Goal: Task Accomplishment & Management: Complete application form

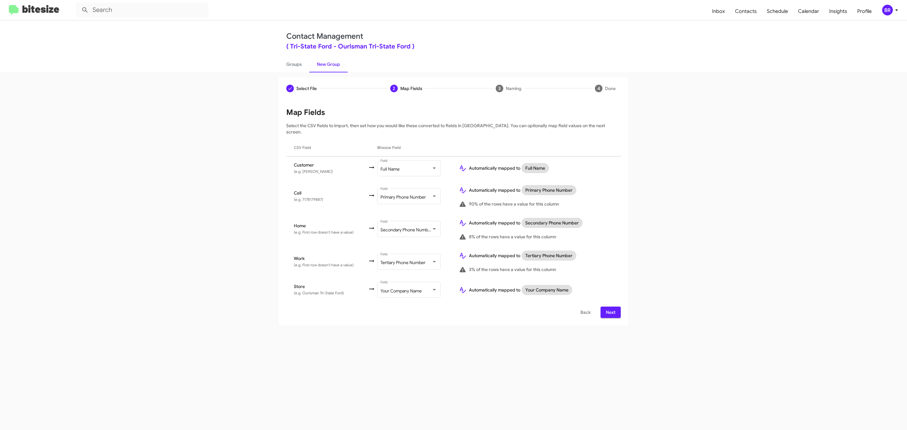
scroll to position [88, 0]
click at [416, 167] on div "Full Name" at bounding box center [405, 169] width 51 height 5
click at [420, 137] on span "Don't map this field" at bounding box center [415, 136] width 71 height 13
click at [607, 307] on span "Next" at bounding box center [611, 312] width 10 height 11
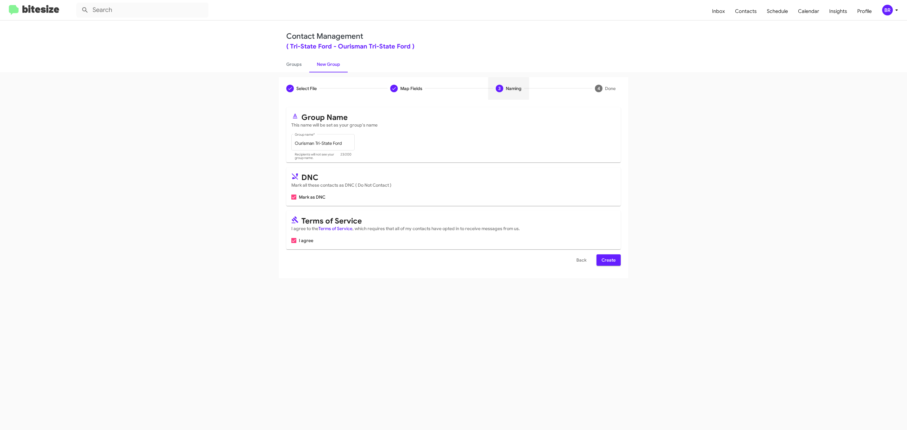
click at [608, 261] on span "Create" at bounding box center [609, 260] width 14 height 11
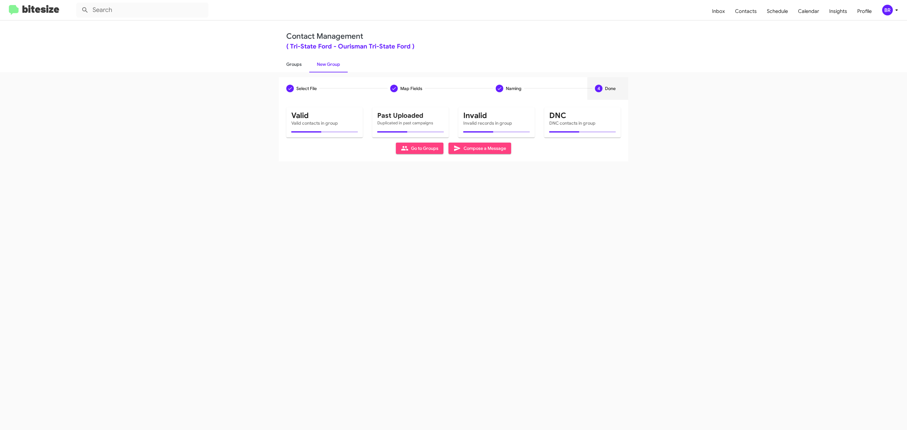
click at [293, 64] on link "Groups" at bounding box center [294, 64] width 31 height 16
type input "in:groups"
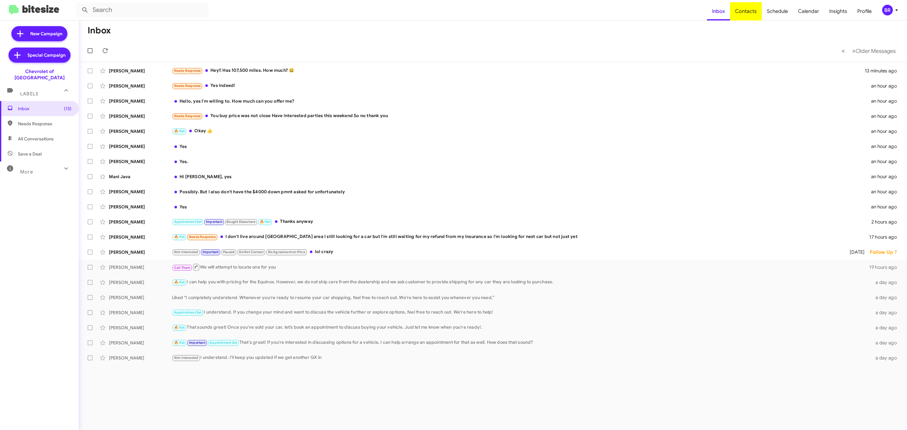
type input "in:groups"
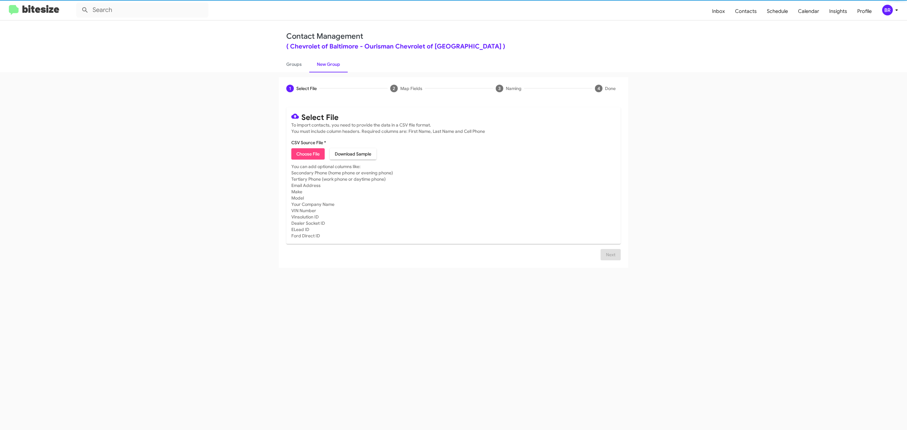
click at [307, 154] on span "Choose File" at bounding box center [307, 153] width 23 height 11
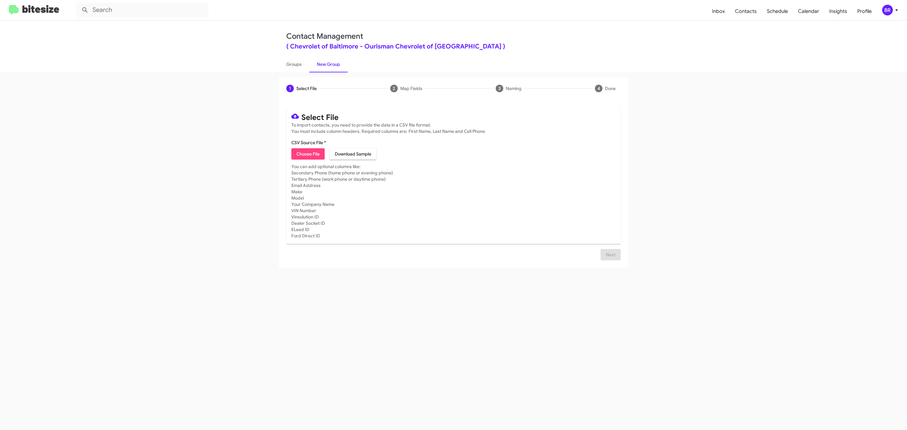
type input "Ourisman Chevrolet of Baltimore"
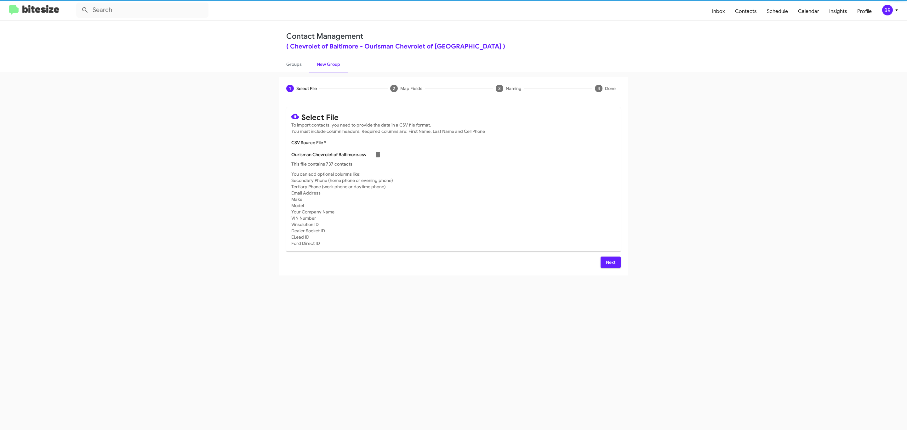
click at [610, 262] on span "Next" at bounding box center [611, 262] width 10 height 11
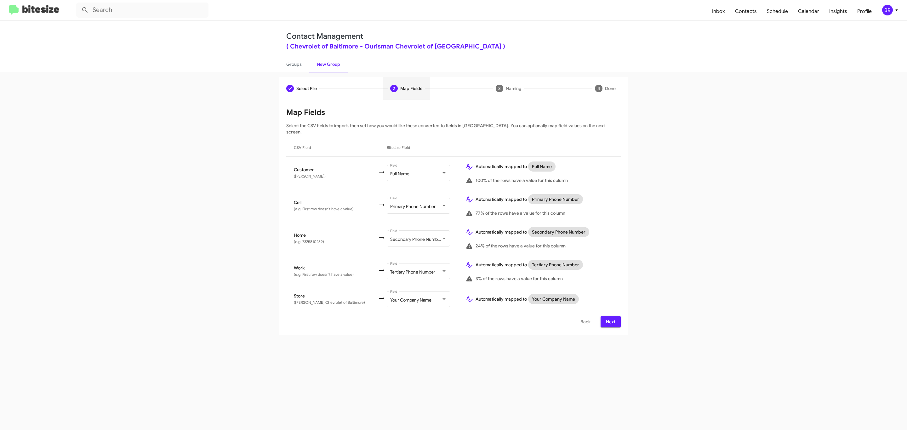
click at [610, 316] on span "Next" at bounding box center [611, 321] width 10 height 11
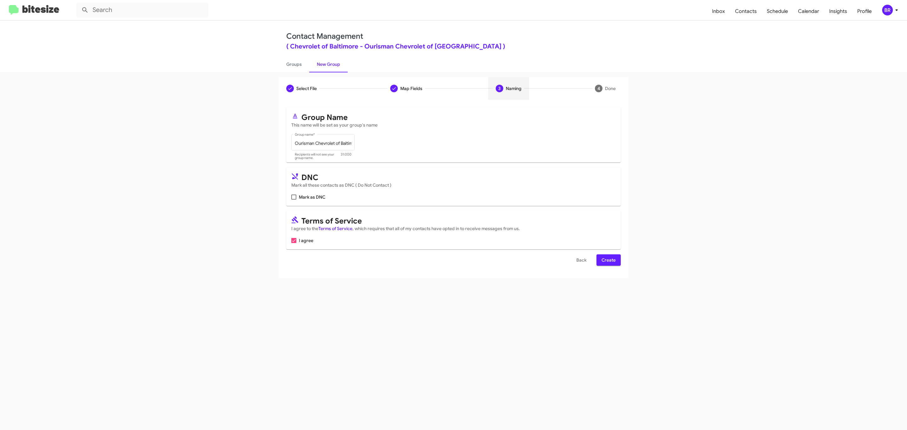
click at [294, 200] on input "Mark as DNC" at bounding box center [294, 200] width 0 height 0
checkbox input "true"
click at [608, 261] on span "Create" at bounding box center [609, 260] width 14 height 11
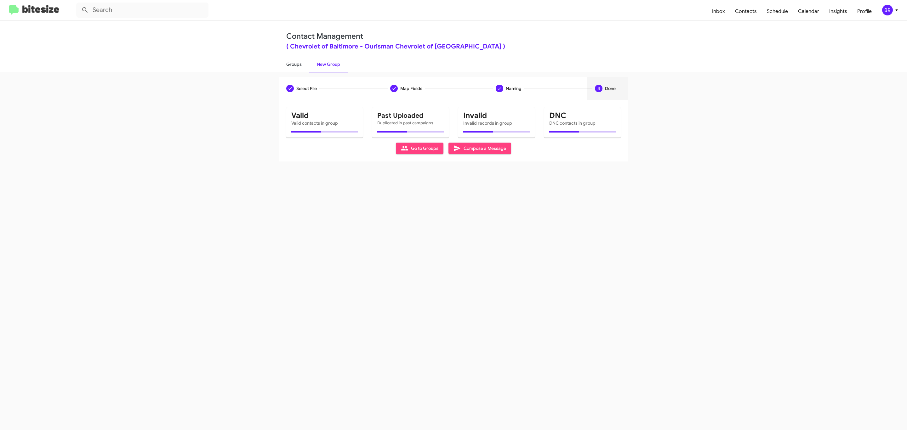
click at [293, 64] on link "Groups" at bounding box center [294, 64] width 31 height 16
type input "in:groups"
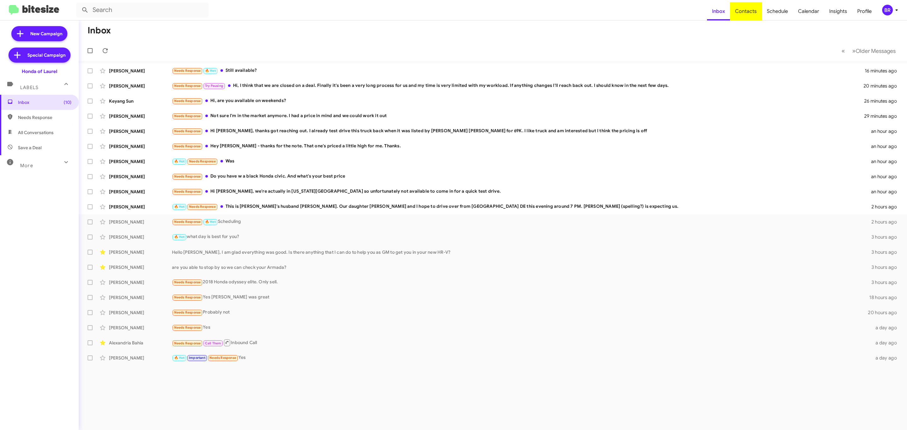
type input "in:groups"
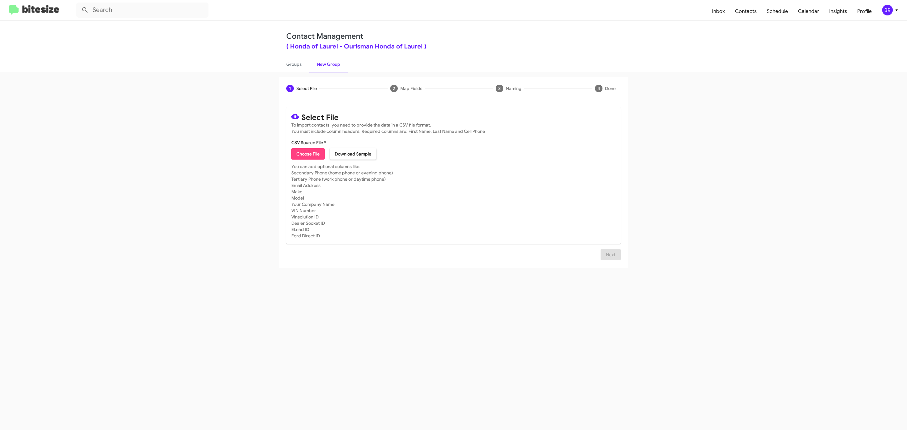
click at [307, 154] on span "Choose File" at bounding box center [307, 153] width 23 height 11
type input "Ourisman Honda of Laurel"
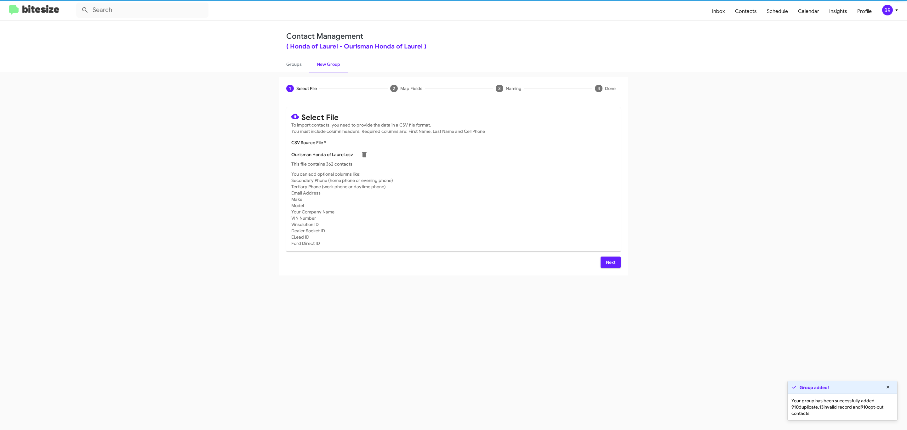
click at [610, 262] on span "Next" at bounding box center [611, 262] width 10 height 11
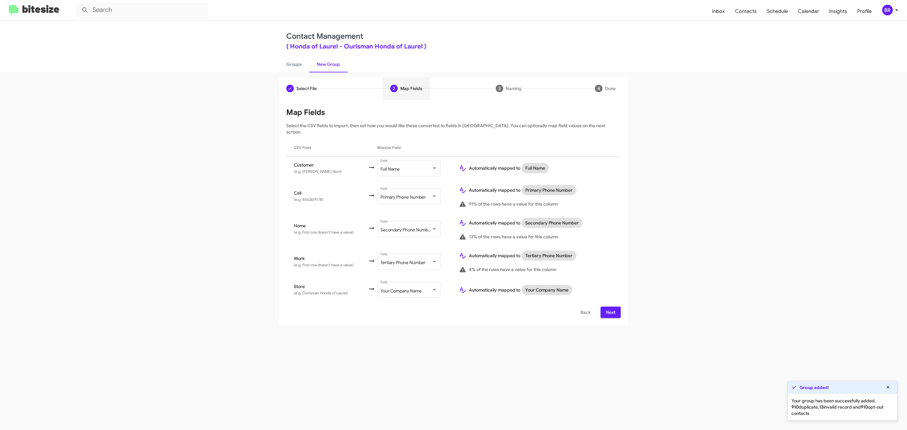
click at [610, 307] on span "Next" at bounding box center [611, 312] width 10 height 11
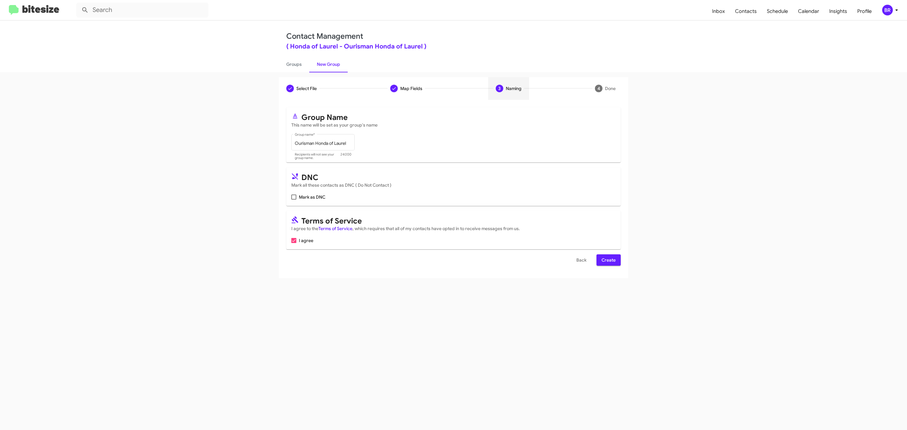
click at [294, 200] on input "Mark as DNC" at bounding box center [294, 200] width 0 height 0
checkbox input "true"
click at [608, 261] on span "Create" at bounding box center [609, 260] width 14 height 11
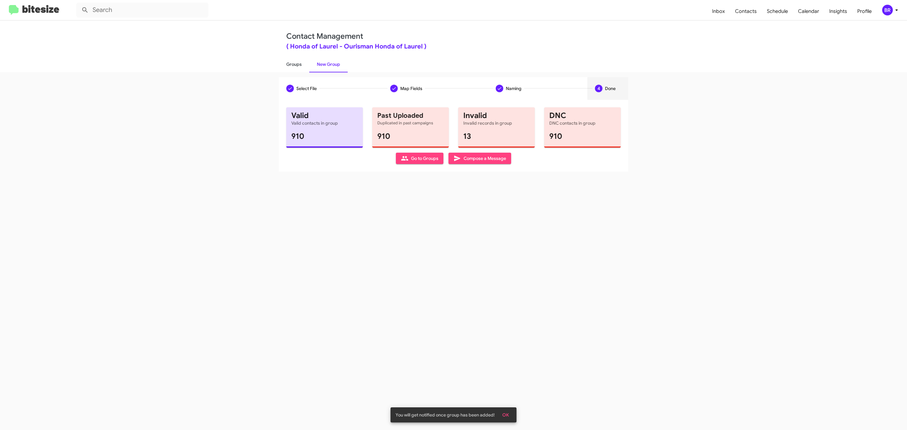
click at [293, 64] on link "Groups" at bounding box center [294, 64] width 31 height 16
type input "in:groups"
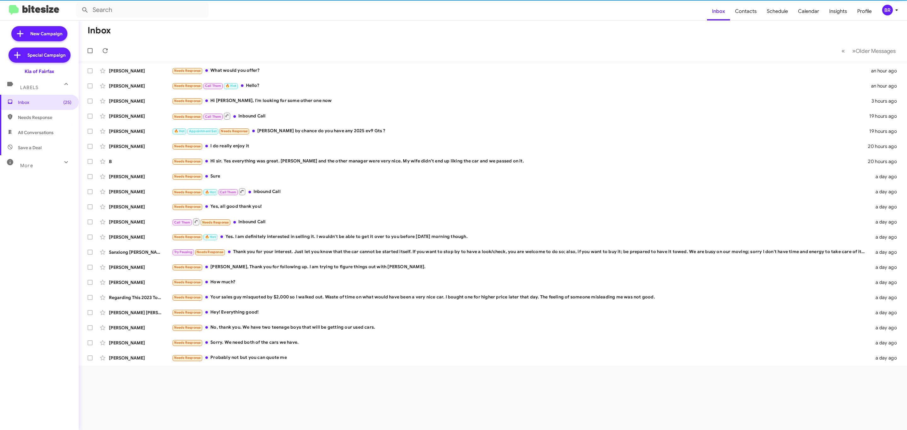
type input "in:groups"
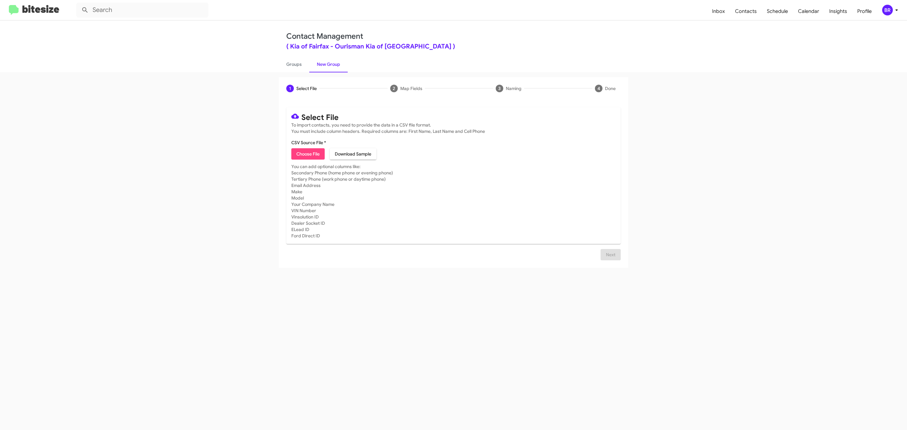
click at [307, 154] on span "Choose File" at bounding box center [307, 153] width 23 height 11
type input "Ourisman Kia of Fairfax"
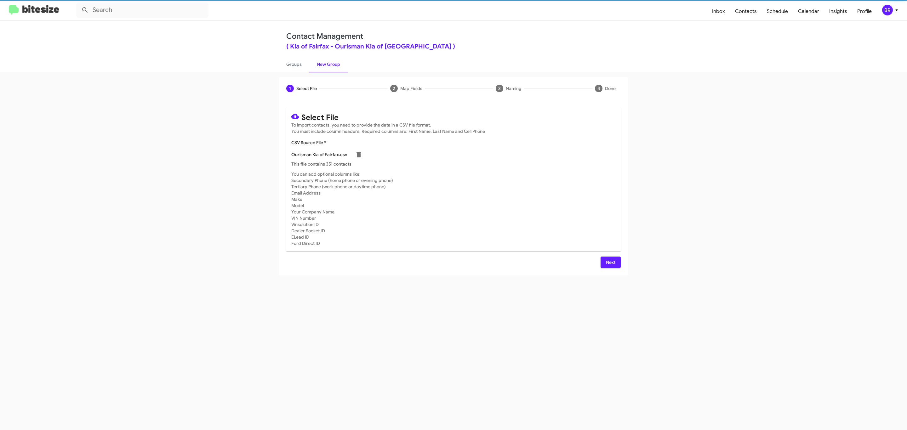
click at [610, 262] on span "Next" at bounding box center [611, 262] width 10 height 11
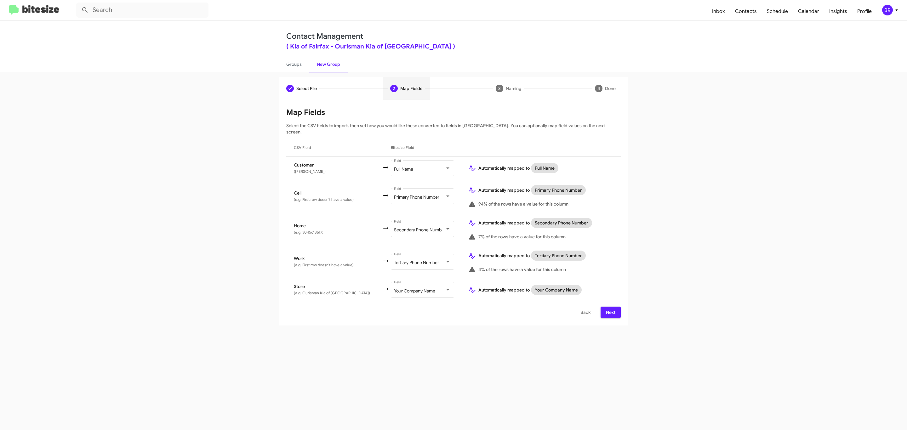
click at [610, 307] on span "Next" at bounding box center [611, 312] width 10 height 11
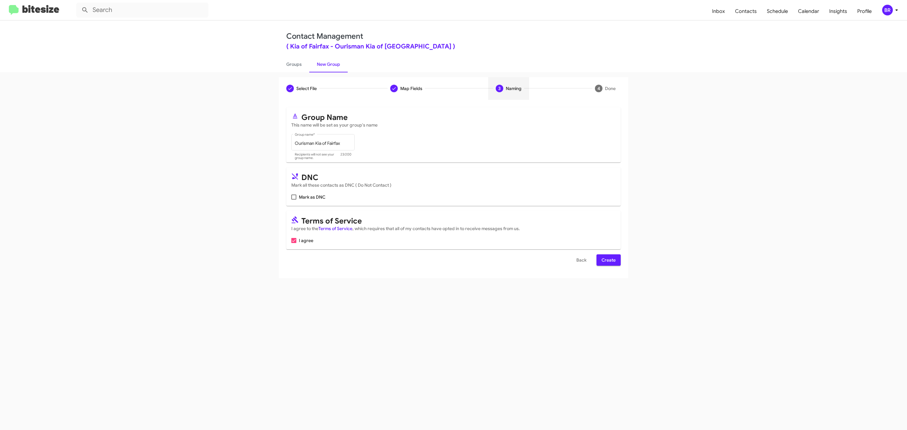
click at [294, 200] on input "Mark as DNC" at bounding box center [294, 200] width 0 height 0
checkbox input "true"
click at [608, 261] on span "Create" at bounding box center [609, 260] width 14 height 11
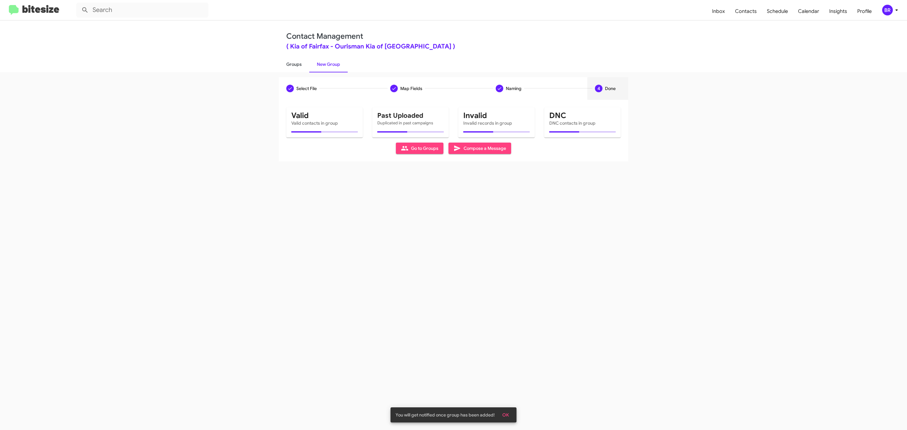
click at [293, 64] on link "Groups" at bounding box center [294, 64] width 31 height 16
type input "in:groups"
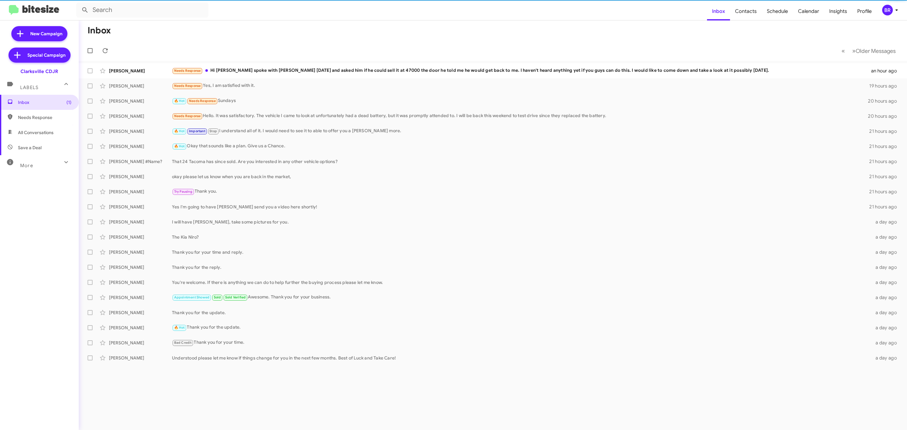
type input "in:groups"
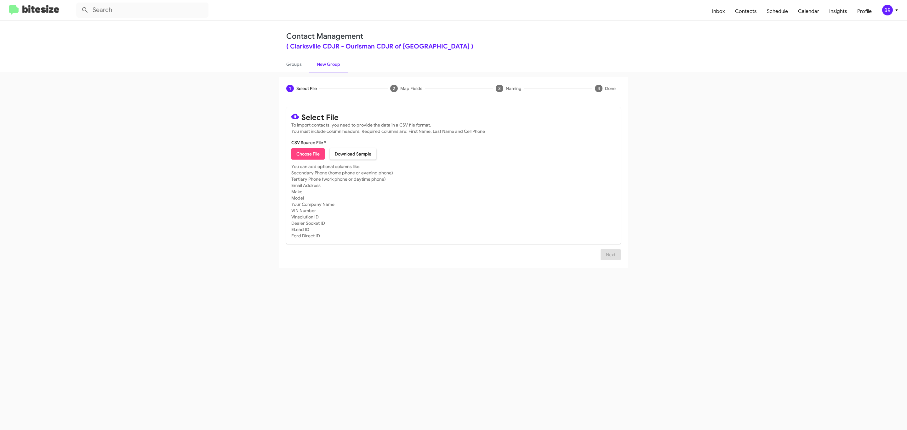
click at [307, 154] on span "Choose File" at bounding box center [307, 153] width 23 height 11
type input "Ourisman CDJR of [GEOGRAPHIC_DATA]"
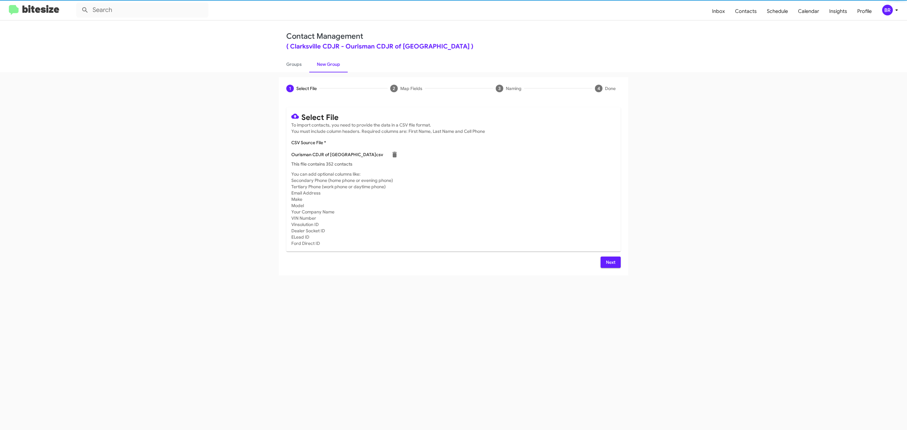
click at [610, 262] on span "Next" at bounding box center [611, 262] width 10 height 11
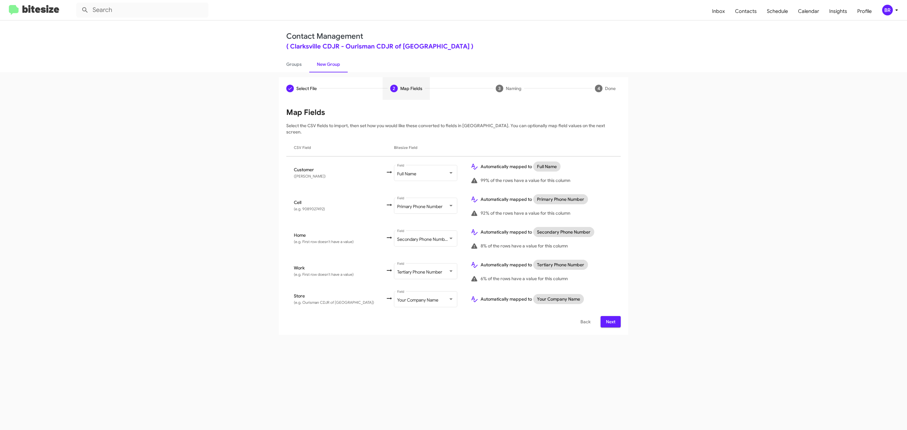
click at [610, 316] on span "Next" at bounding box center [611, 321] width 10 height 11
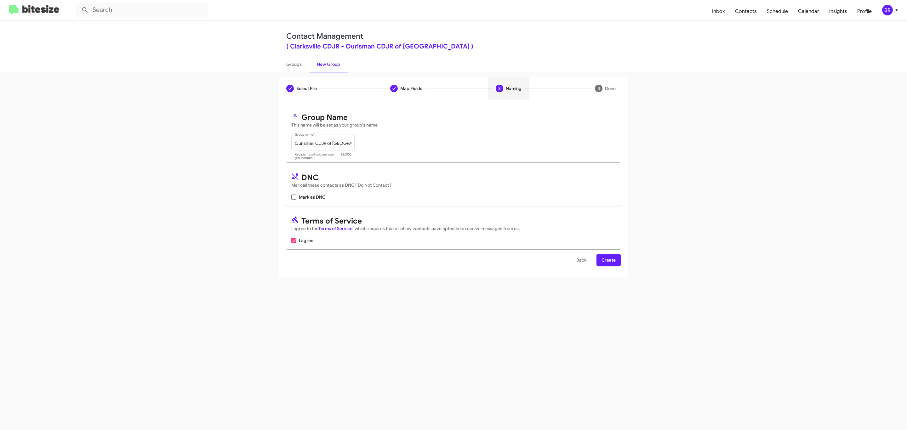
click at [294, 200] on input "Mark as DNC" at bounding box center [294, 200] width 0 height 0
checkbox input "true"
click at [608, 261] on span "Create" at bounding box center [609, 260] width 14 height 11
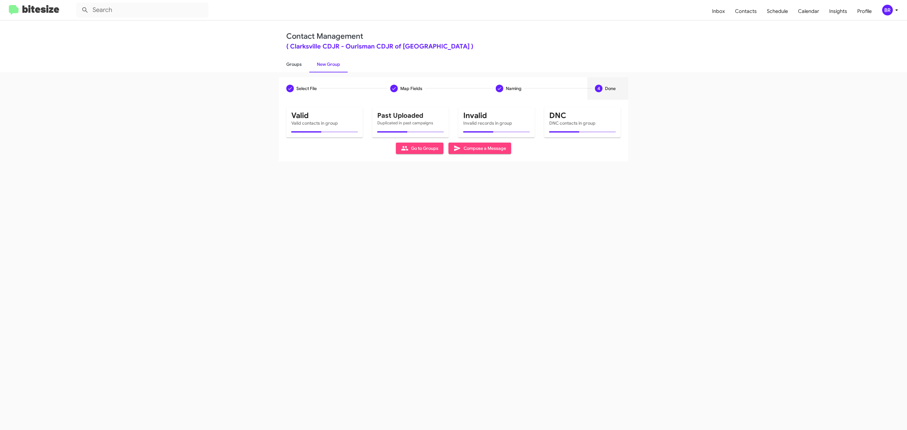
click at [293, 64] on link "Groups" at bounding box center [294, 64] width 31 height 16
type input "in:groups"
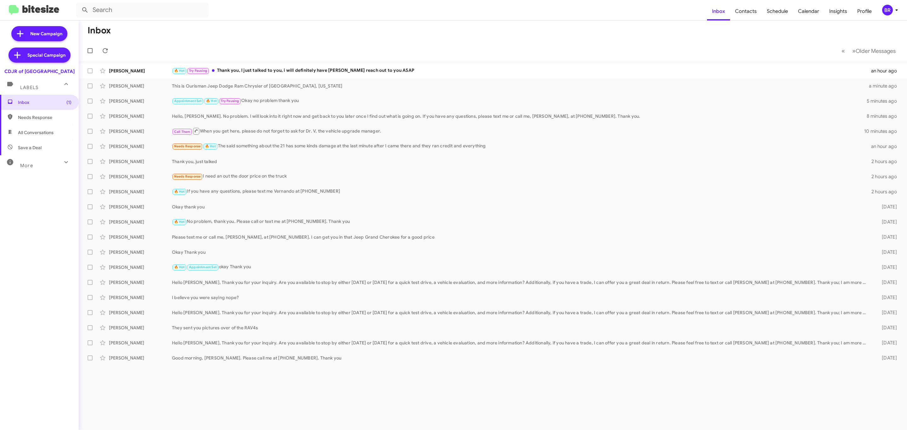
type input "in:groups"
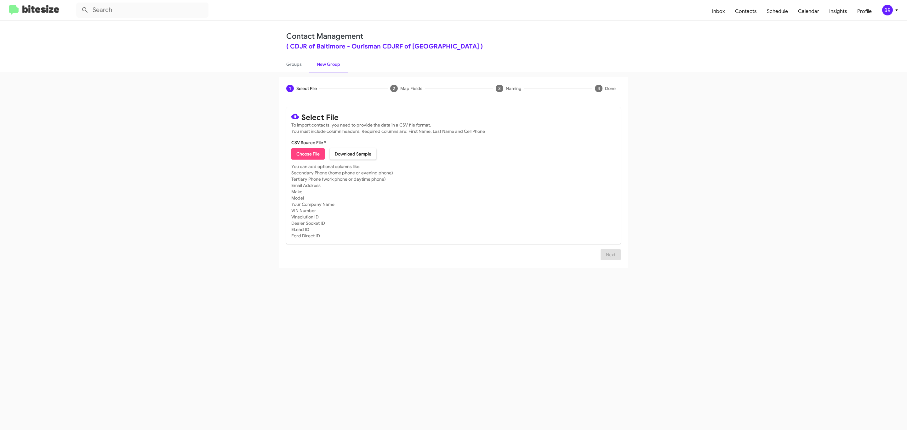
click at [307, 154] on span "Choose File" at bounding box center [307, 153] width 23 height 11
type input "Ourisman CDJRF of Baltimore"
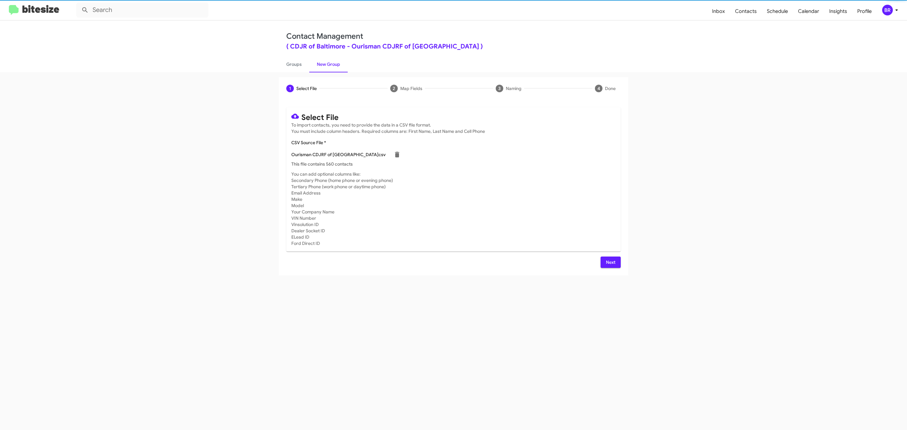
click at [610, 262] on span "Next" at bounding box center [611, 262] width 10 height 11
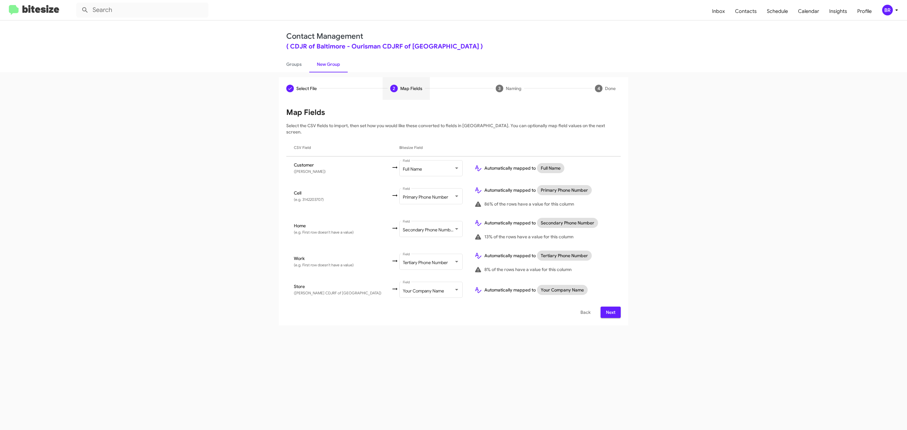
click at [610, 307] on span "Next" at bounding box center [611, 312] width 10 height 11
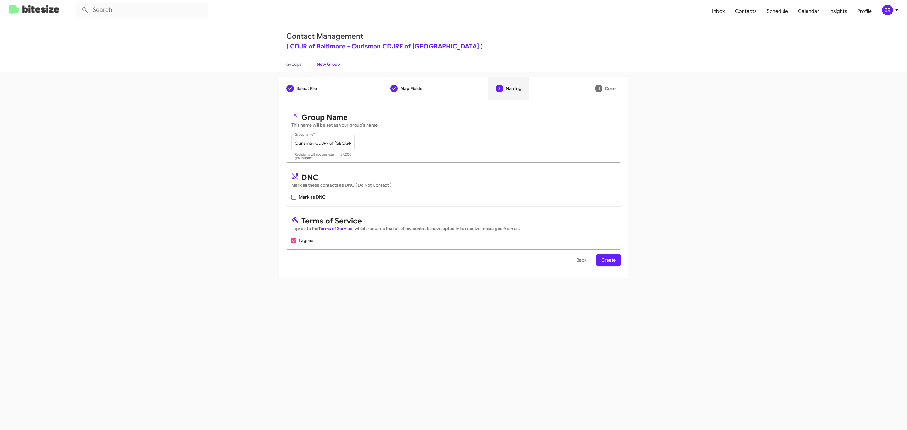
click at [294, 200] on input "Mark as DNC" at bounding box center [294, 200] width 0 height 0
checkbox input "true"
click at [608, 261] on span "Create" at bounding box center [609, 260] width 14 height 11
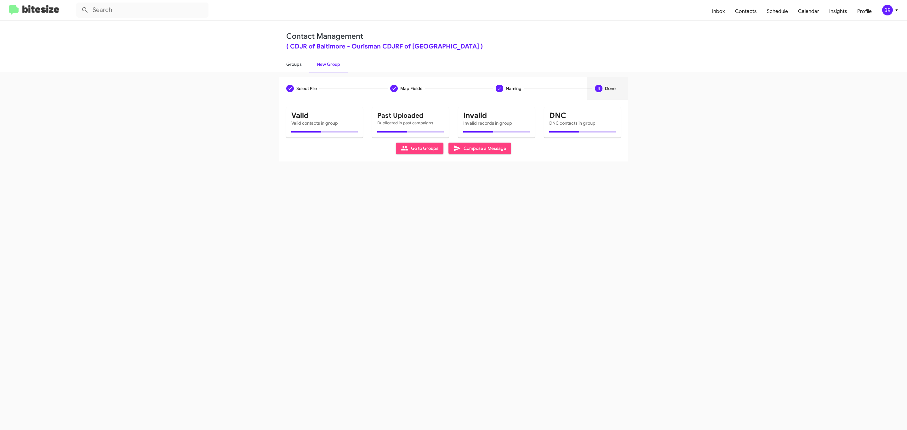
click at [293, 64] on link "Groups" at bounding box center [294, 64] width 31 height 16
type input "in:groups"
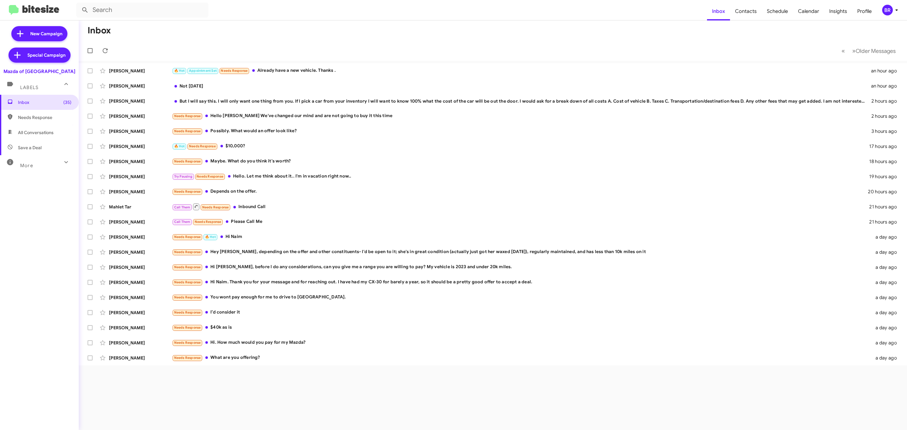
type input "in:groups"
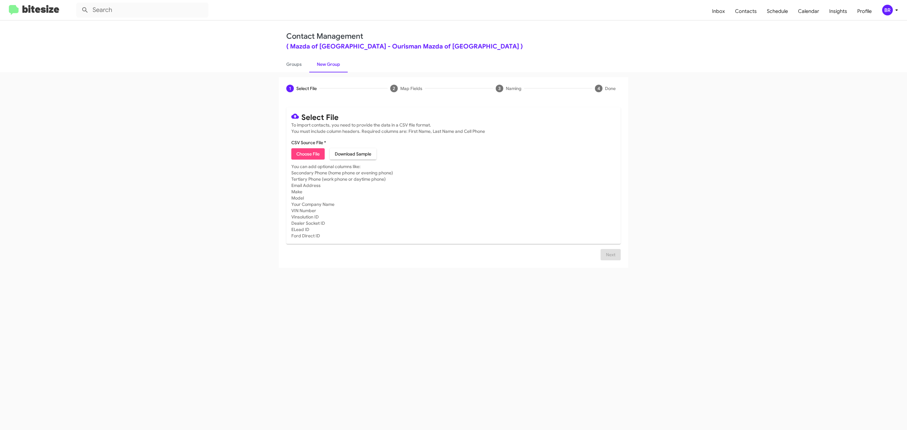
click at [307, 154] on span "Choose File" at bounding box center [307, 153] width 23 height 11
type input "Ourisman Mazda of Rockville"
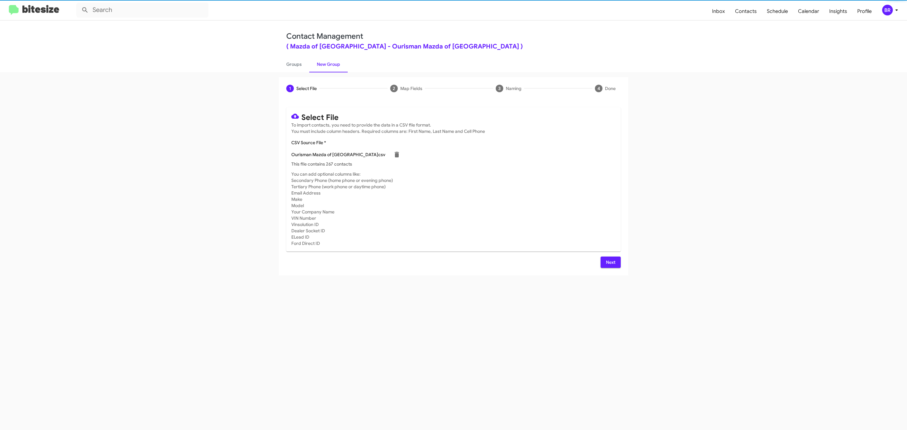
click at [610, 262] on span "Next" at bounding box center [611, 262] width 10 height 11
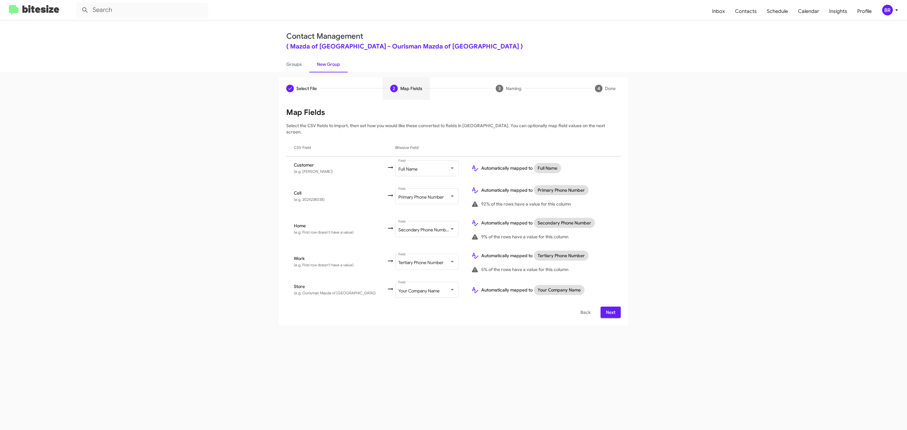
click at [610, 307] on span "Next" at bounding box center [611, 312] width 10 height 11
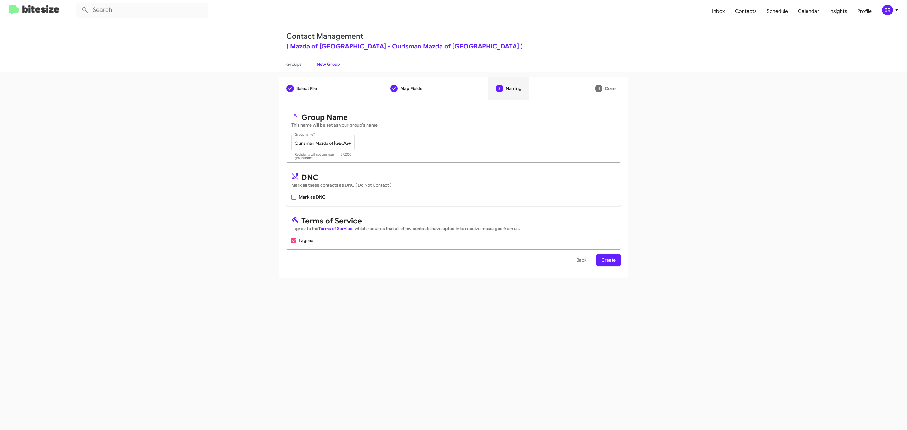
click at [294, 200] on input "Mark as DNC" at bounding box center [294, 200] width 0 height 0
checkbox input "true"
click at [608, 261] on span "Create" at bounding box center [609, 260] width 14 height 11
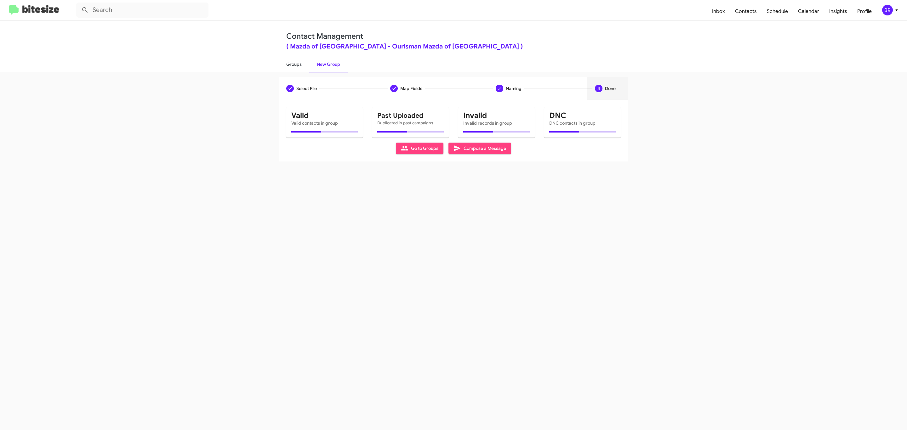
click at [293, 64] on link "Groups" at bounding box center [294, 64] width 31 height 16
type input "in:groups"
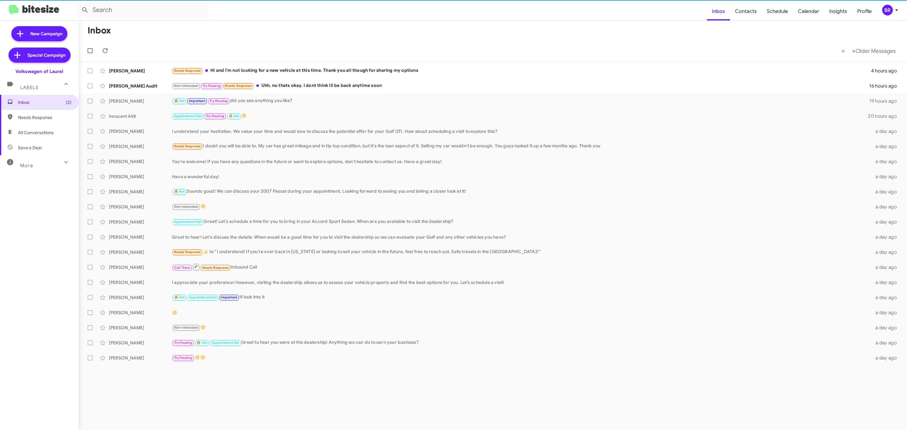
type input "in:groups"
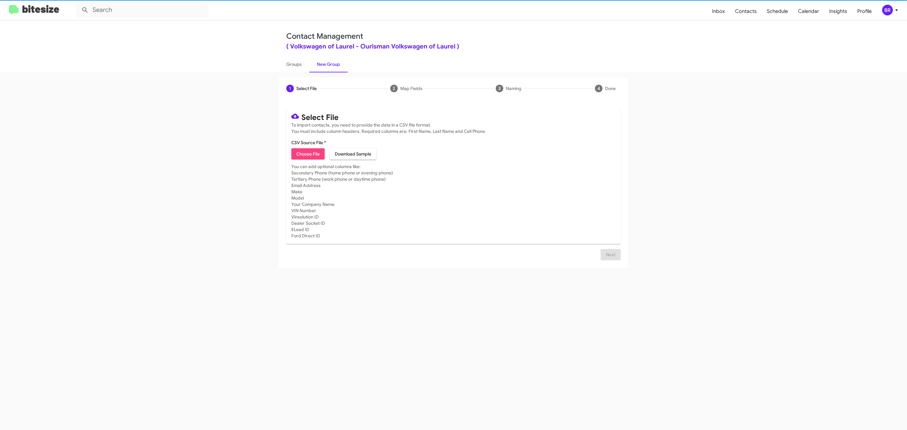
click at [307, 154] on span "Choose File" at bounding box center [307, 153] width 23 height 11
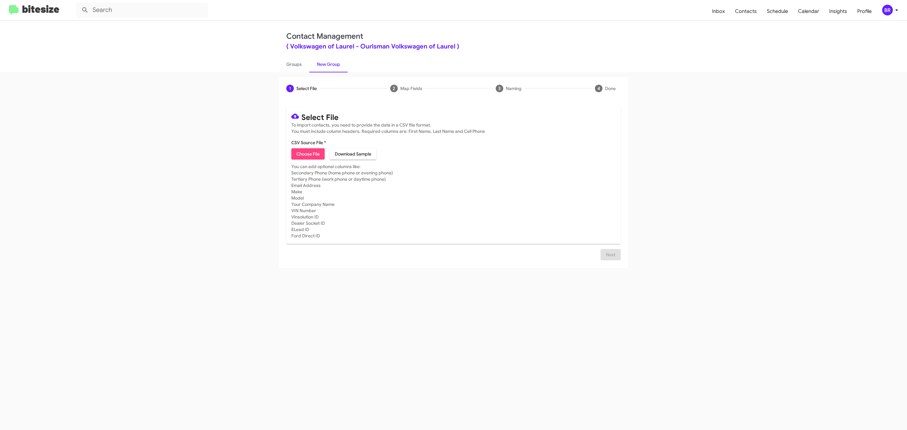
type input "Ourisman Volkswagen of Laurel"
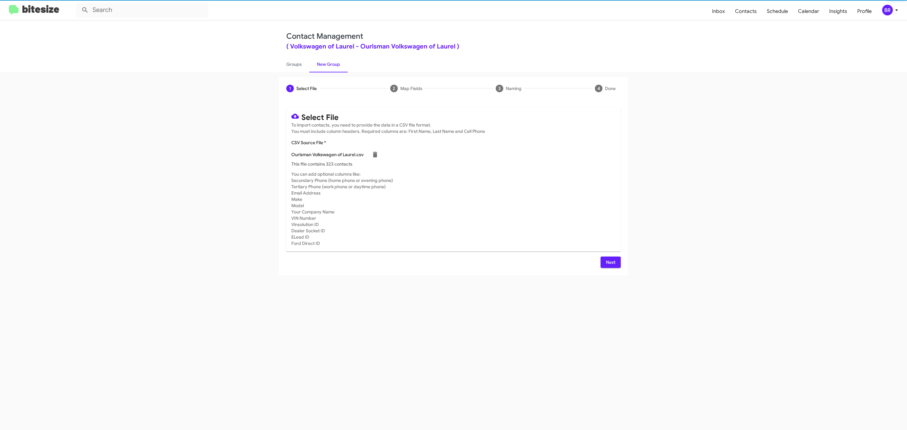
click at [610, 262] on span "Next" at bounding box center [611, 262] width 10 height 11
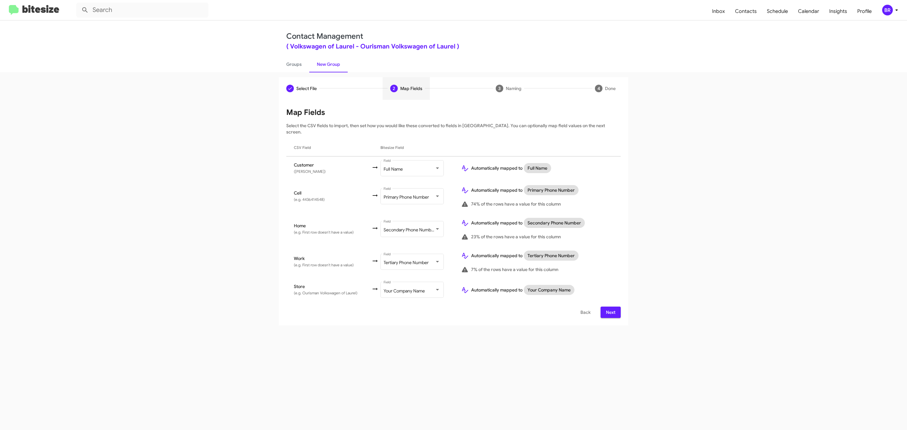
click at [610, 307] on span "Next" at bounding box center [611, 312] width 10 height 11
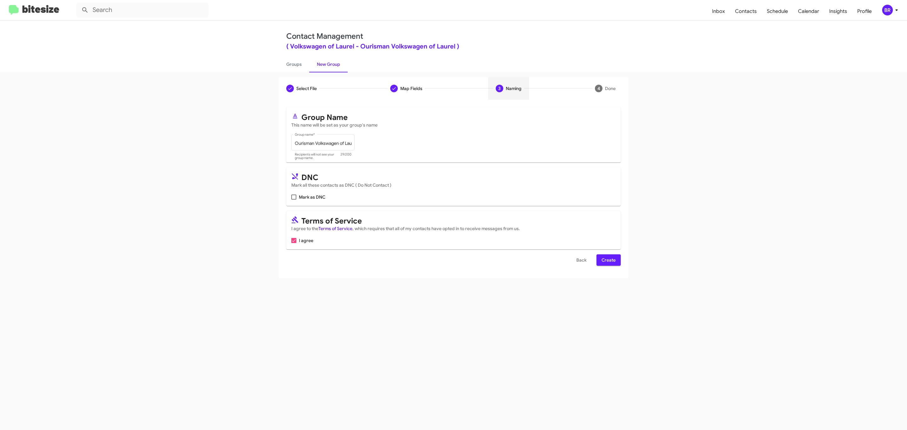
click at [294, 200] on input "Mark as DNC" at bounding box center [294, 200] width 0 height 0
checkbox input "true"
click at [608, 261] on span "Create" at bounding box center [609, 260] width 14 height 11
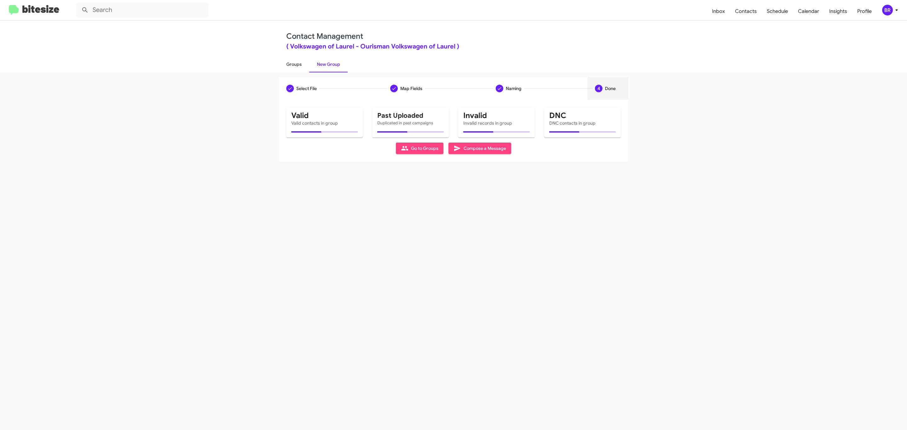
click at [293, 64] on link "Groups" at bounding box center [294, 64] width 31 height 16
type input "in:groups"
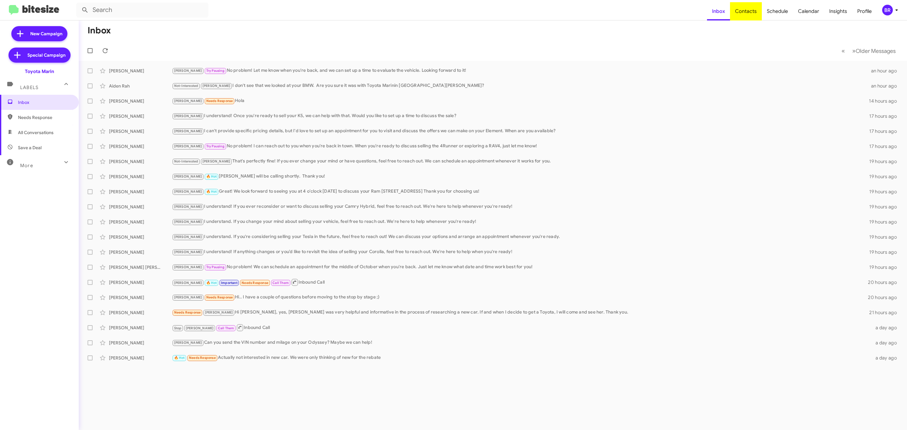
type input "in:groups"
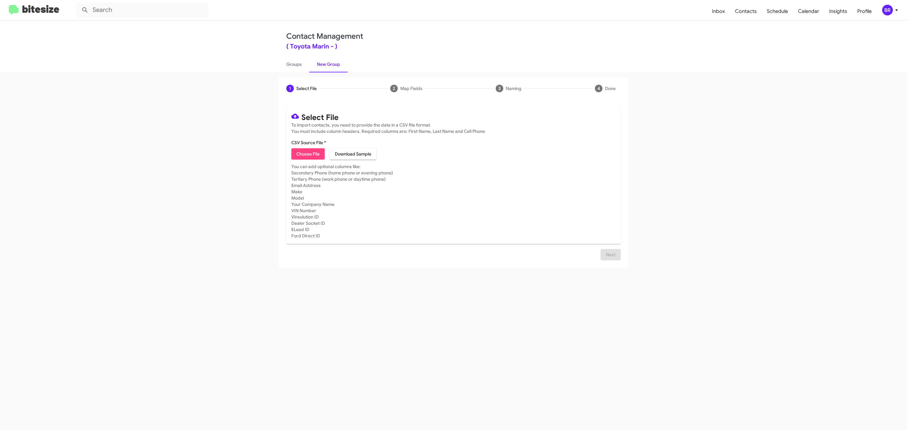
click at [307, 154] on span "Choose File" at bounding box center [307, 153] width 23 height 11
type input "Toyota Marin"
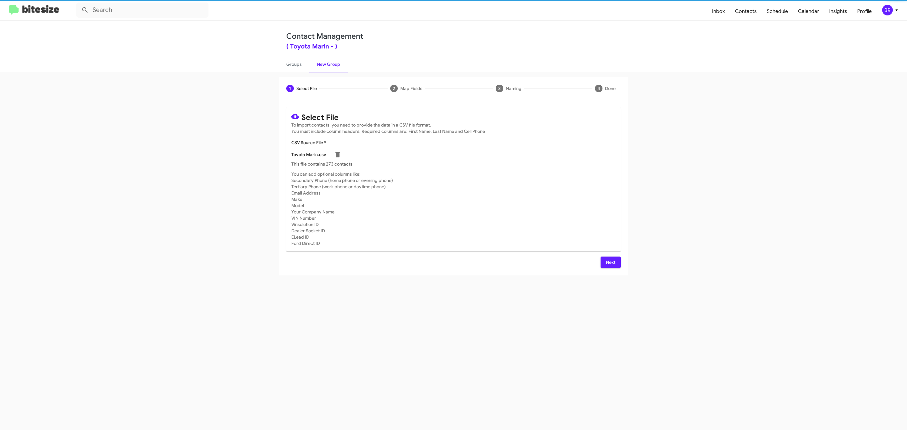
click at [610, 262] on span "Next" at bounding box center [611, 262] width 10 height 11
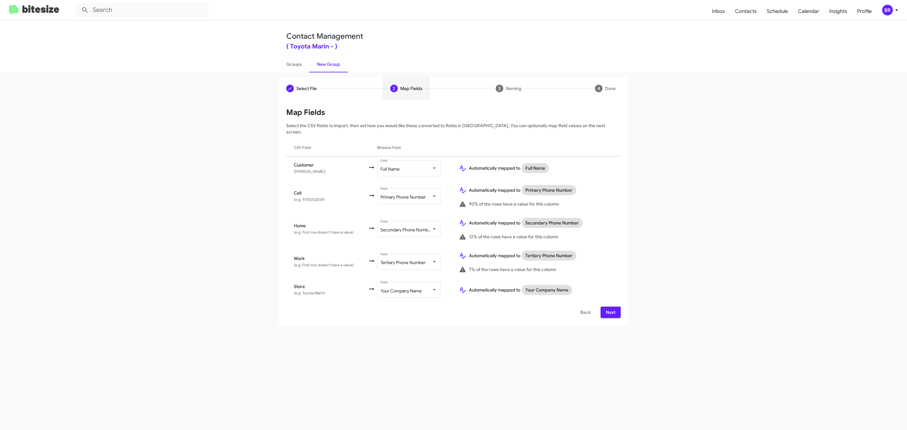
click at [610, 307] on span "Next" at bounding box center [611, 312] width 10 height 11
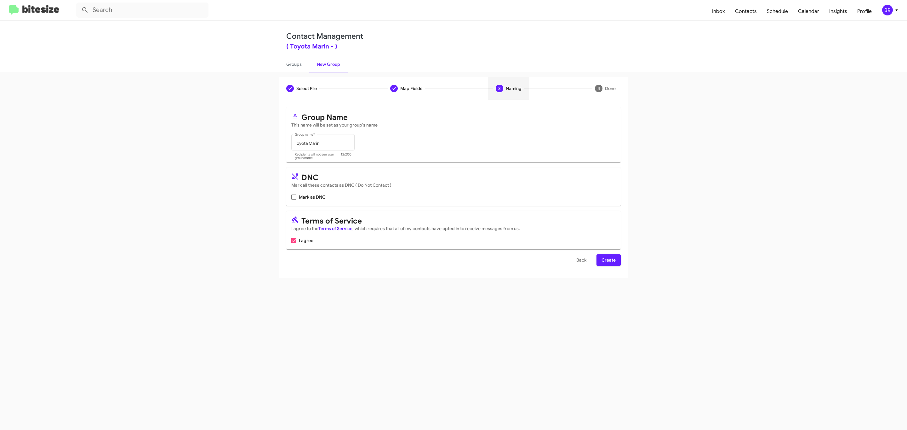
click at [294, 200] on input "Mark as DNC" at bounding box center [294, 200] width 0 height 0
checkbox input "true"
click at [608, 261] on span "Create" at bounding box center [609, 260] width 14 height 11
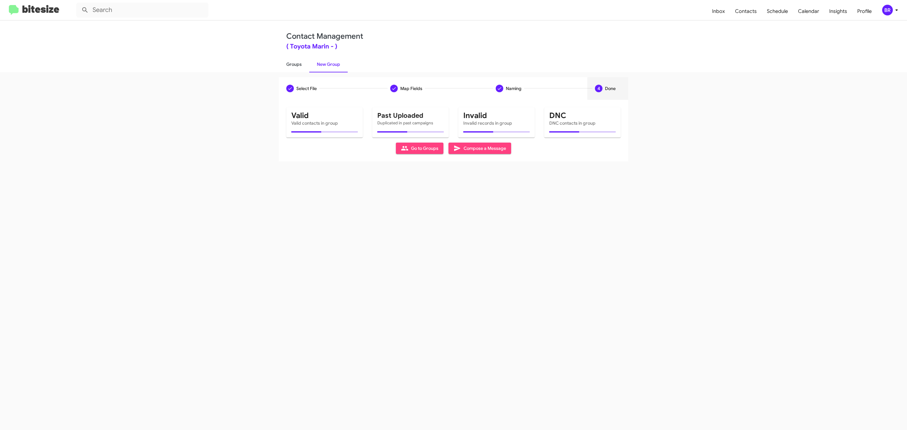
click at [293, 64] on link "Groups" at bounding box center [294, 64] width 31 height 16
type input "in:groups"
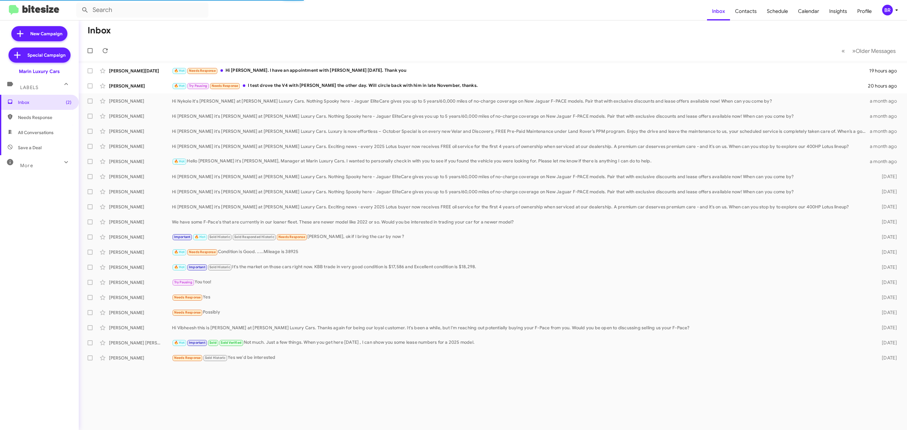
type input "in:groups"
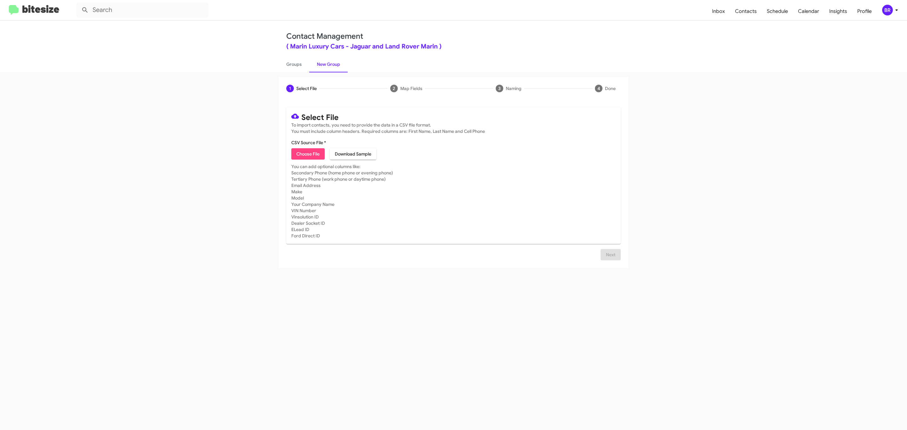
click at [307, 154] on span "Choose File" at bounding box center [307, 153] width 23 height 11
type input "Marin Luxury Cars"
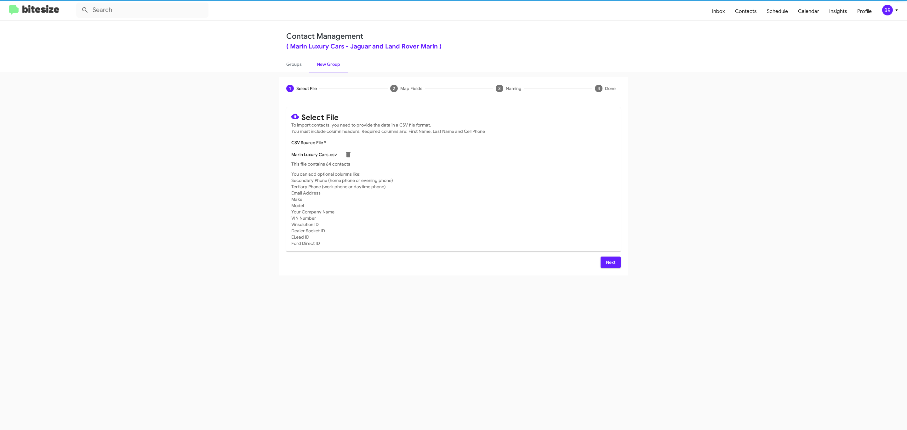
click at [610, 262] on span "Next" at bounding box center [611, 262] width 10 height 11
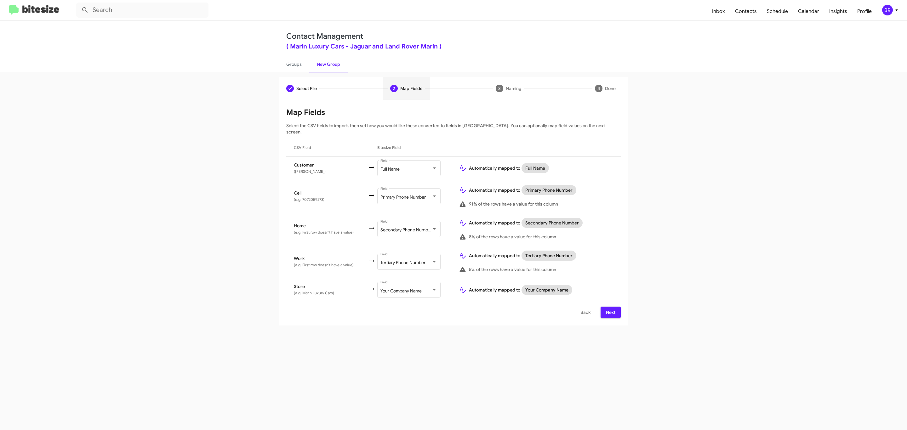
click at [610, 307] on span "Next" at bounding box center [611, 312] width 10 height 11
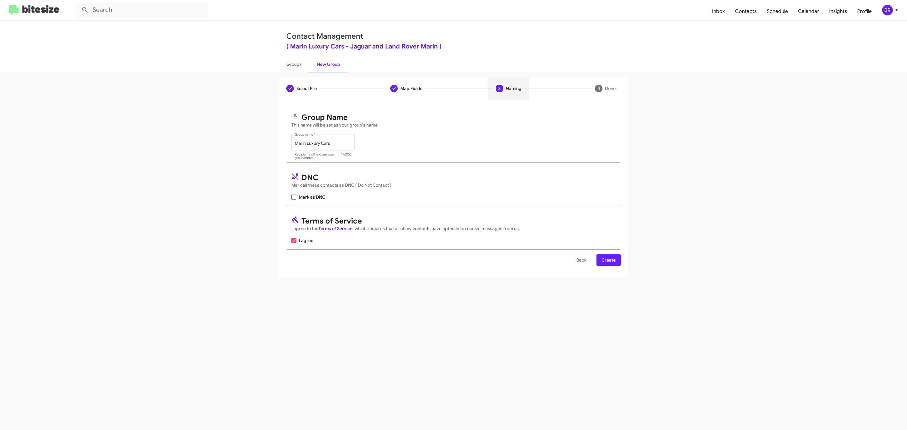
click at [294, 200] on input "Mark as DNC" at bounding box center [294, 200] width 0 height 0
checkbox input "true"
click at [608, 261] on span "Create" at bounding box center [609, 260] width 14 height 11
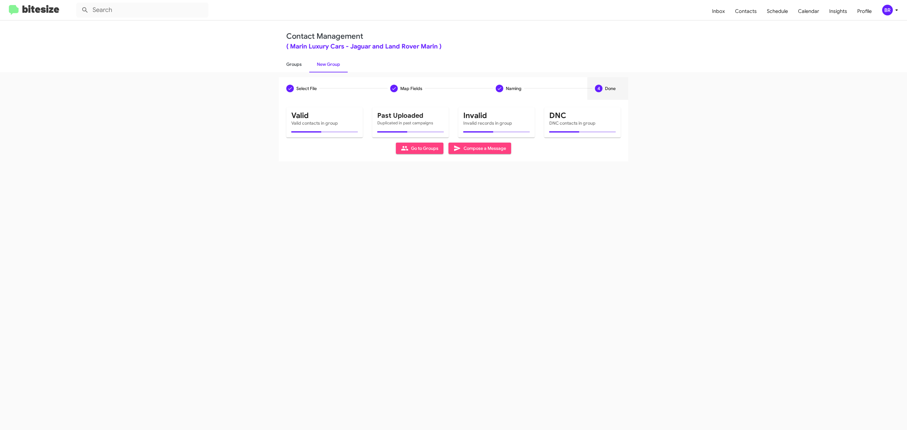
click at [293, 64] on link "Groups" at bounding box center [294, 64] width 31 height 16
type input "in:groups"
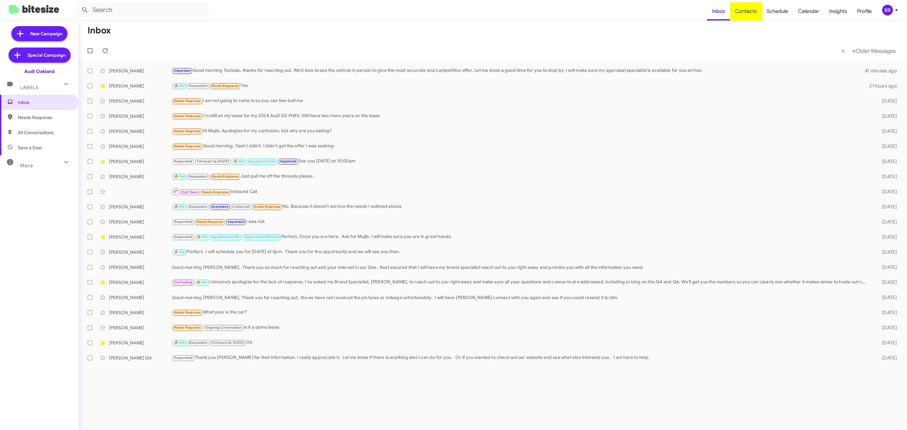
type input "in:groups"
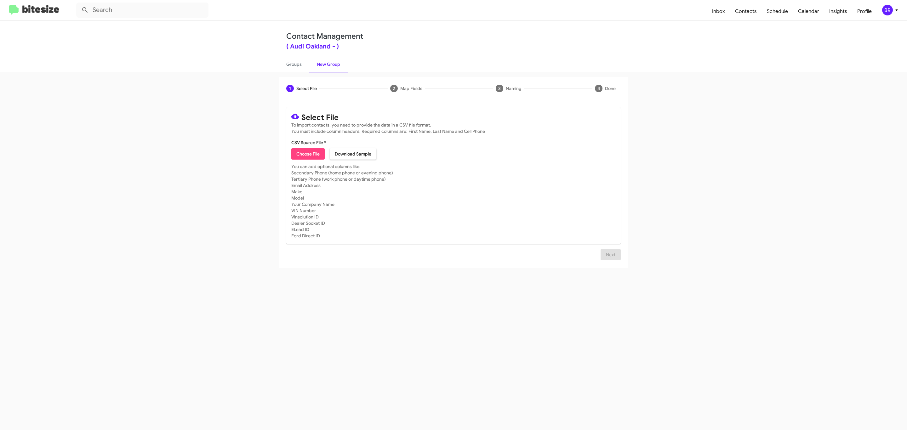
click at [307, 154] on span "Choose File" at bounding box center [307, 153] width 23 height 11
type input "Audi Oakland"
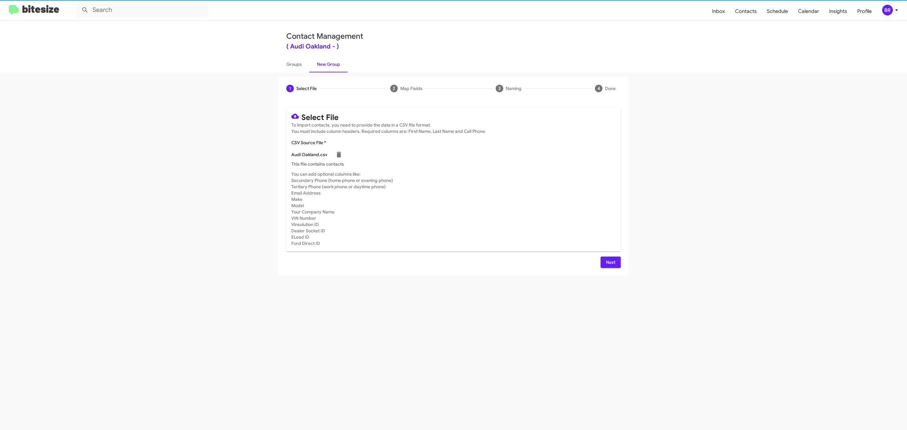
click at [610, 262] on span "Next" at bounding box center [611, 262] width 10 height 11
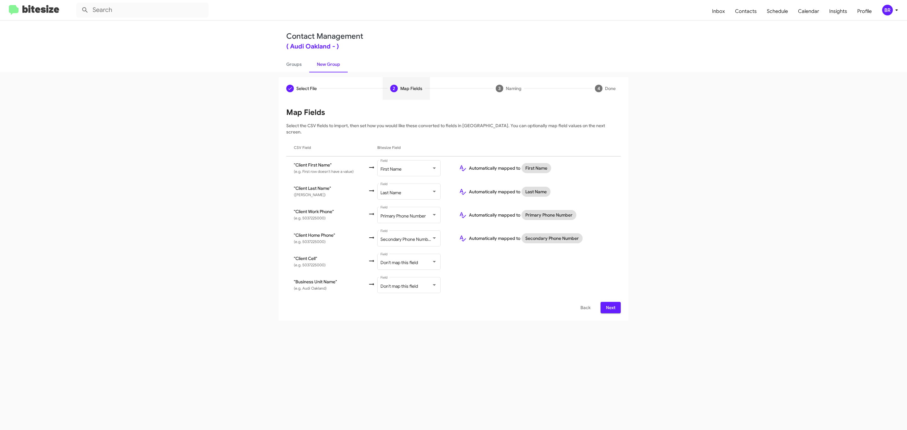
click at [610, 302] on span "Next" at bounding box center [611, 307] width 10 height 11
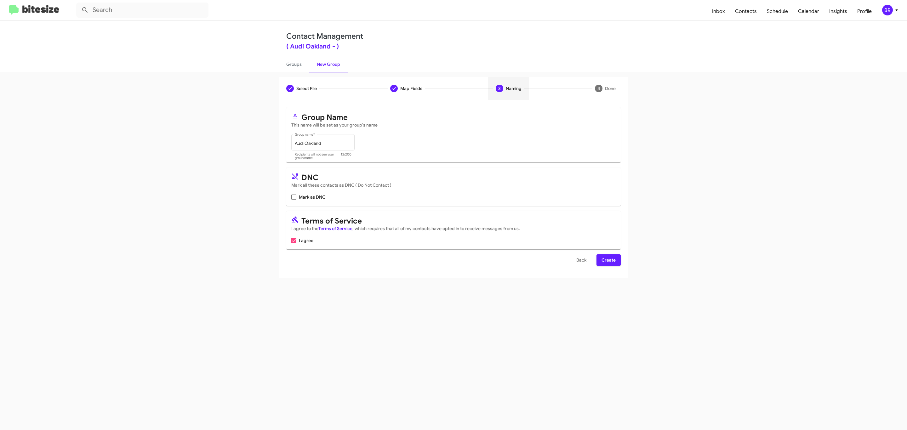
click at [294, 200] on input "Mark as DNC" at bounding box center [294, 200] width 0 height 0
checkbox input "true"
click at [608, 261] on span "Create" at bounding box center [609, 260] width 14 height 11
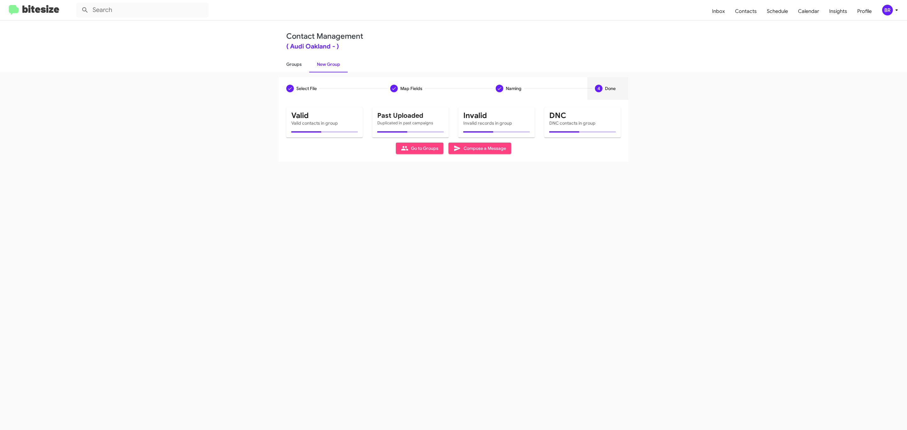
click at [293, 64] on link "Groups" at bounding box center [294, 64] width 31 height 16
type input "in:groups"
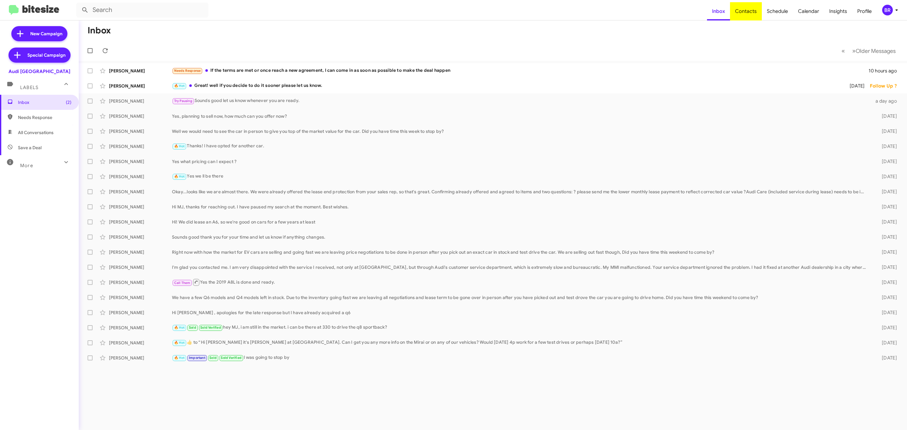
type input "in:groups"
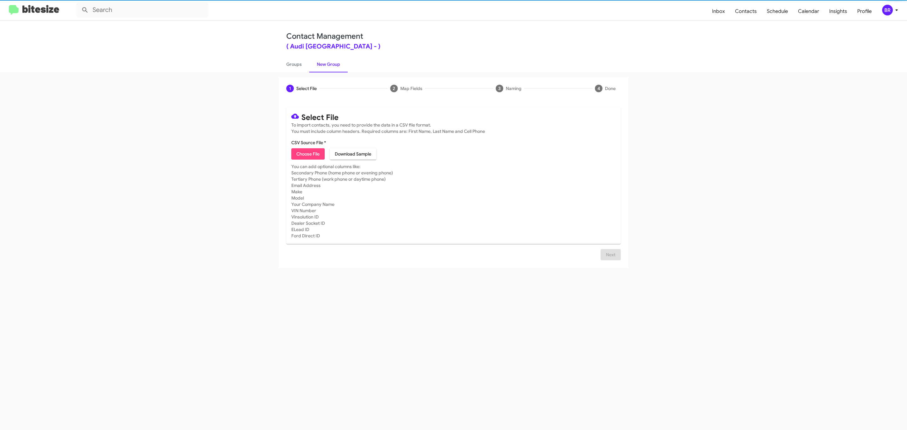
click at [307, 154] on span "Choose File" at bounding box center [307, 153] width 23 height 11
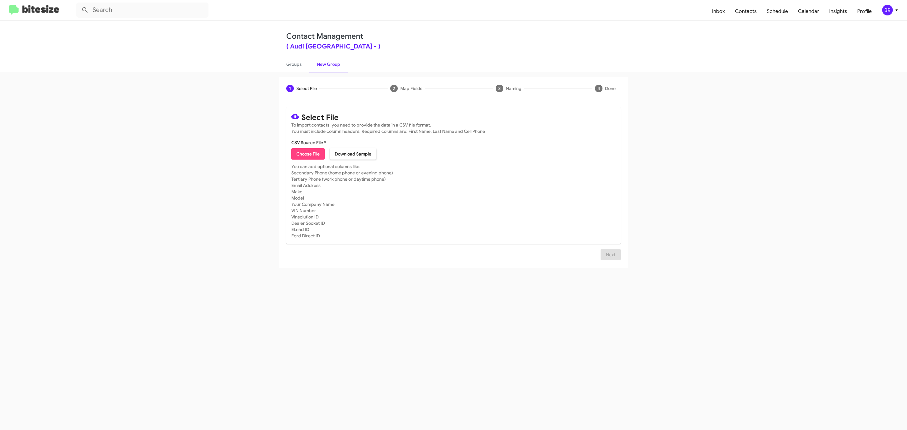
type input "Audi [GEOGRAPHIC_DATA]"
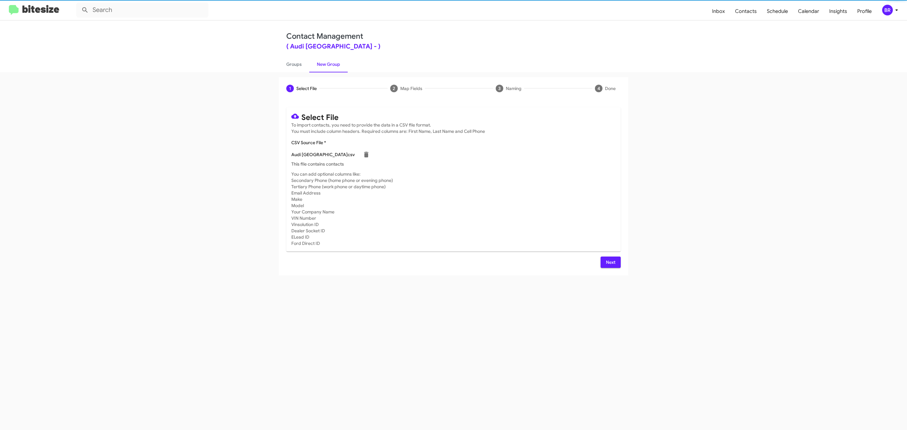
click at [610, 262] on span "Next" at bounding box center [611, 262] width 10 height 11
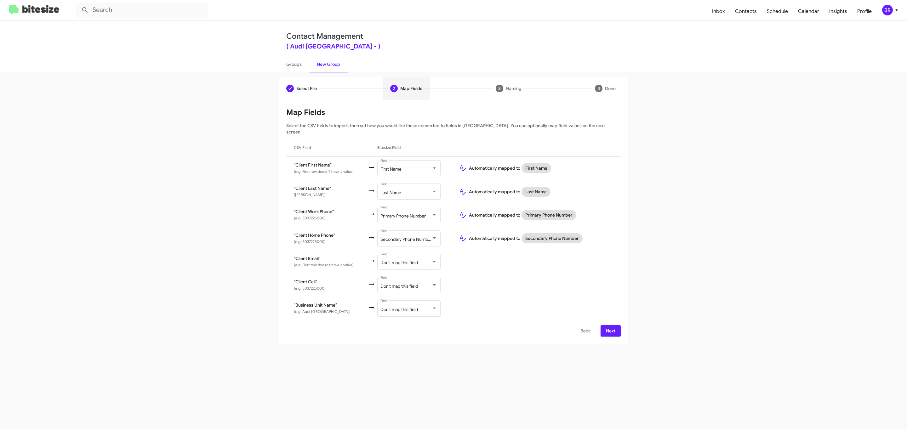
click at [610, 325] on span "Next" at bounding box center [611, 330] width 10 height 11
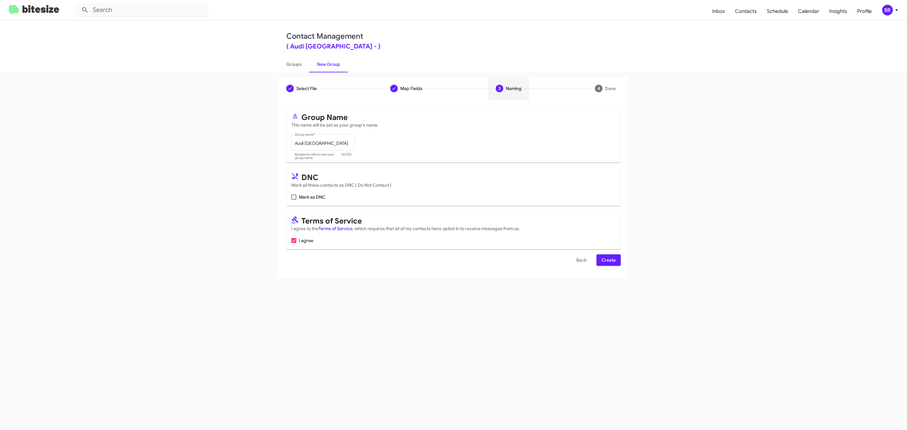
click at [294, 200] on input "Mark as DNC" at bounding box center [294, 200] width 0 height 0
checkbox input "true"
click at [608, 261] on span "Create" at bounding box center [609, 260] width 14 height 11
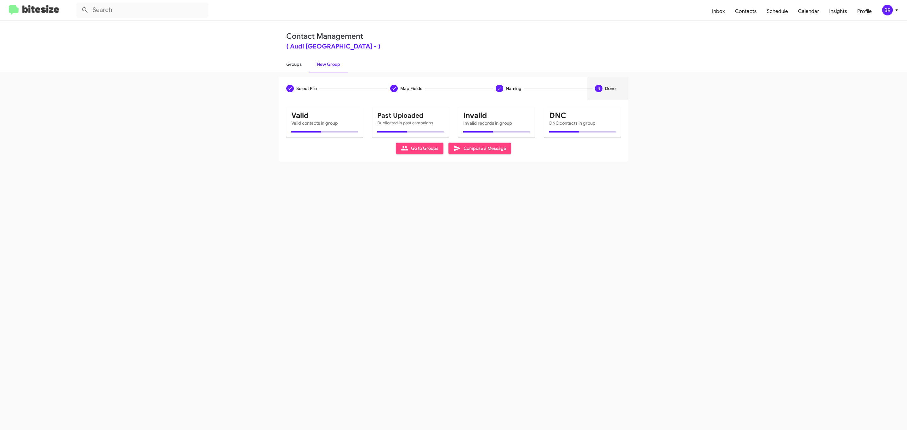
click at [293, 64] on link "Groups" at bounding box center [294, 64] width 31 height 16
type input "in:groups"
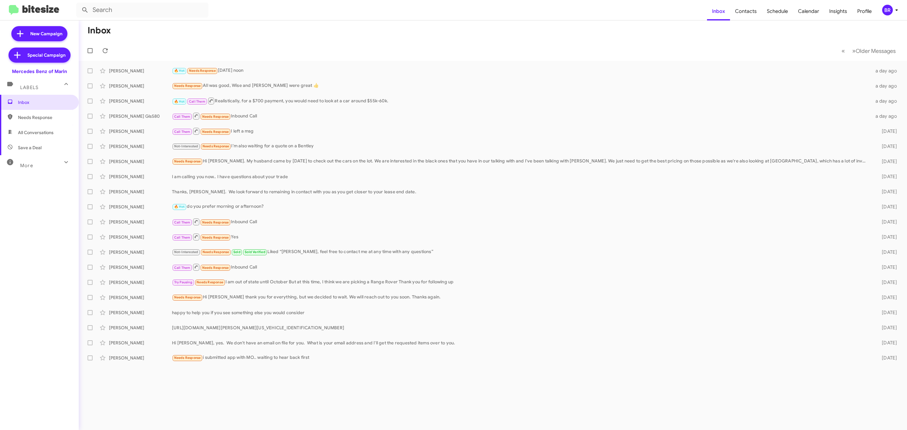
type input "in:groups"
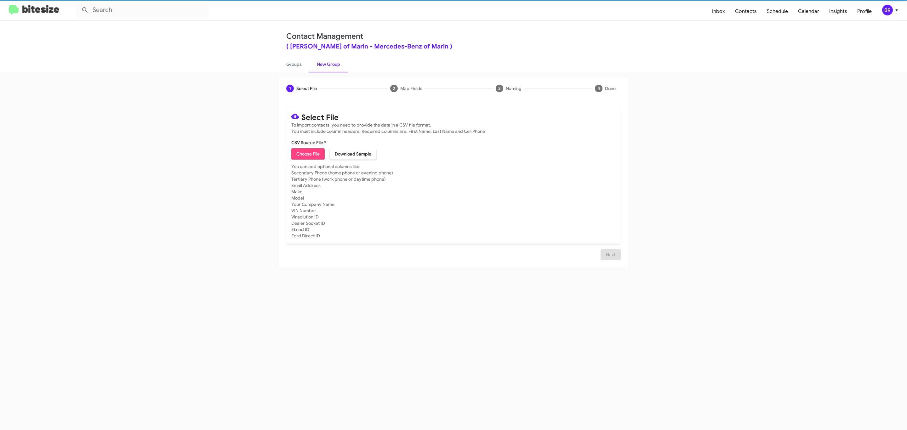
click at [307, 154] on span "Choose File" at bounding box center [307, 153] width 23 height 11
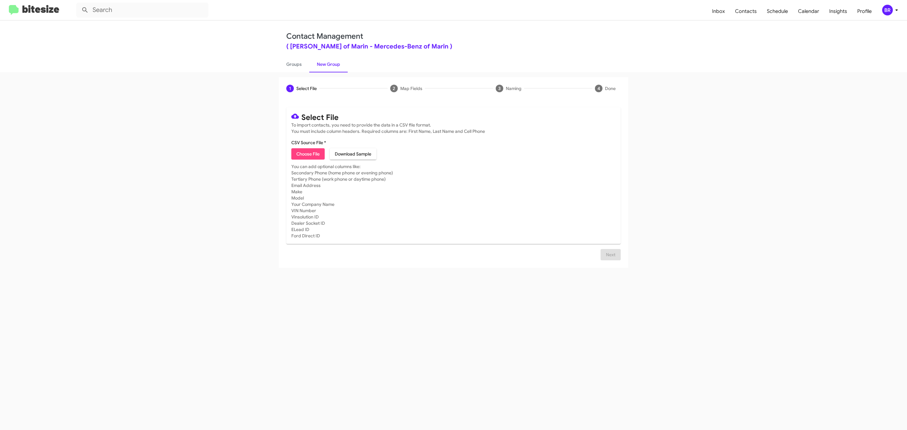
type input "Mercedes Benz of Marin"
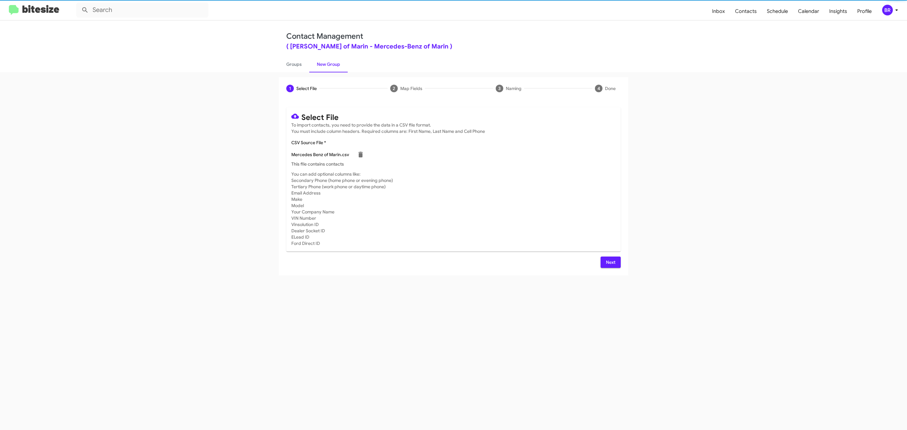
click at [610, 262] on span "Next" at bounding box center [611, 262] width 10 height 11
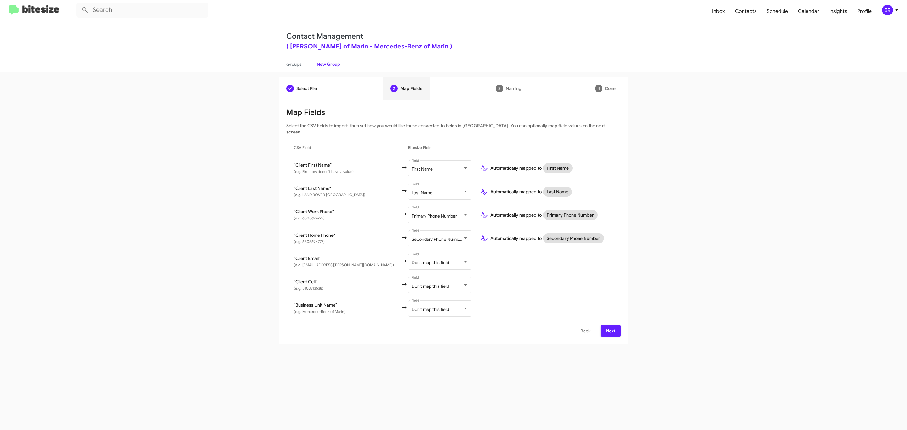
click at [610, 325] on span "Next" at bounding box center [611, 330] width 10 height 11
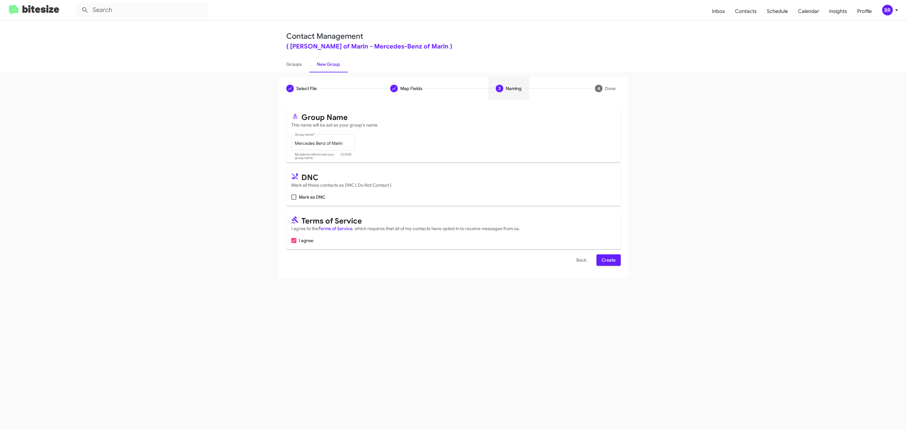
click at [294, 200] on input "Mark as DNC" at bounding box center [294, 200] width 0 height 0
checkbox input "true"
click at [608, 261] on span "Create" at bounding box center [609, 260] width 14 height 11
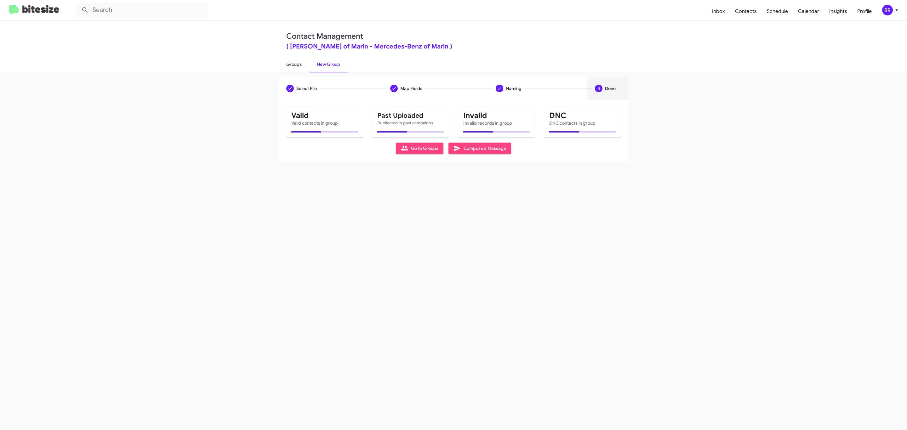
click at [293, 64] on link "Groups" at bounding box center [294, 64] width 31 height 16
type input "in:groups"
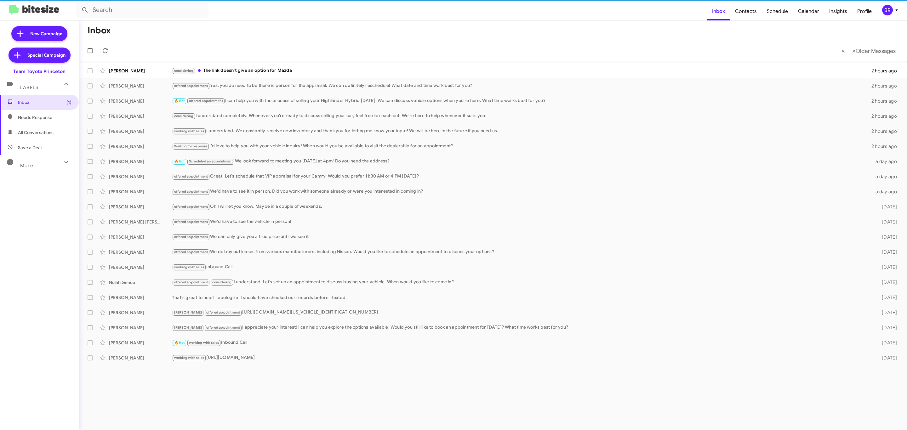
type input "in:groups"
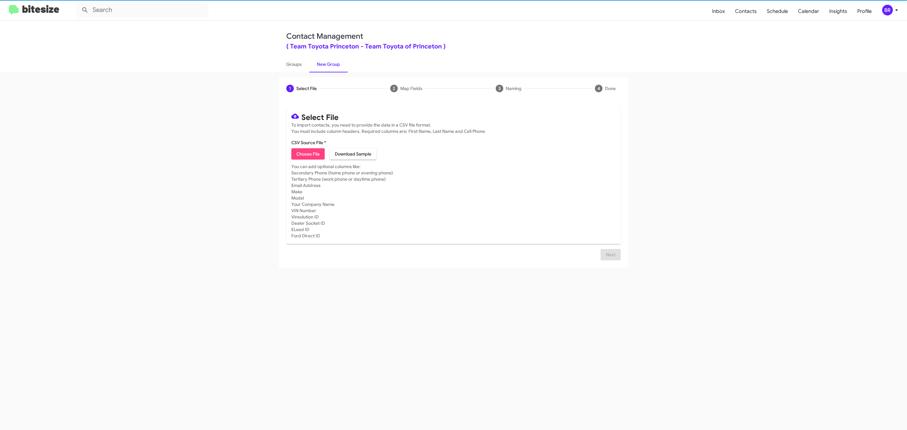
click at [307, 154] on span "Choose File" at bounding box center [307, 153] width 23 height 11
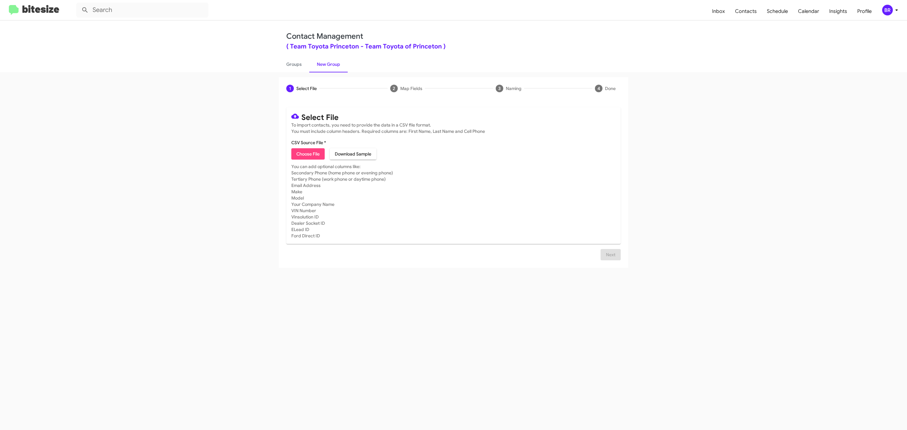
type input "Team Toyota Princeton"
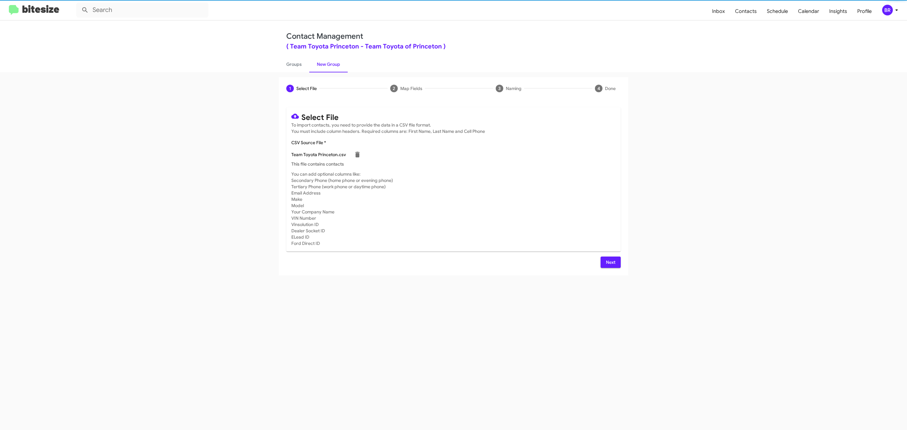
click at [610, 262] on span "Next" at bounding box center [611, 262] width 10 height 11
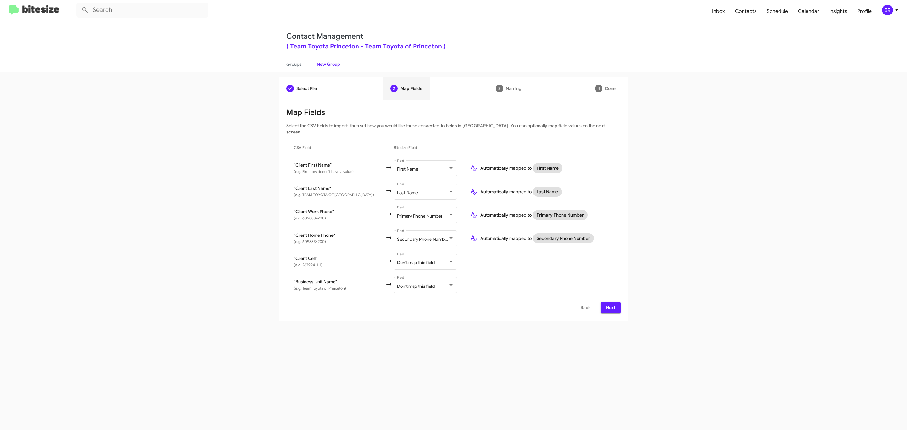
click at [610, 302] on span "Next" at bounding box center [611, 307] width 10 height 11
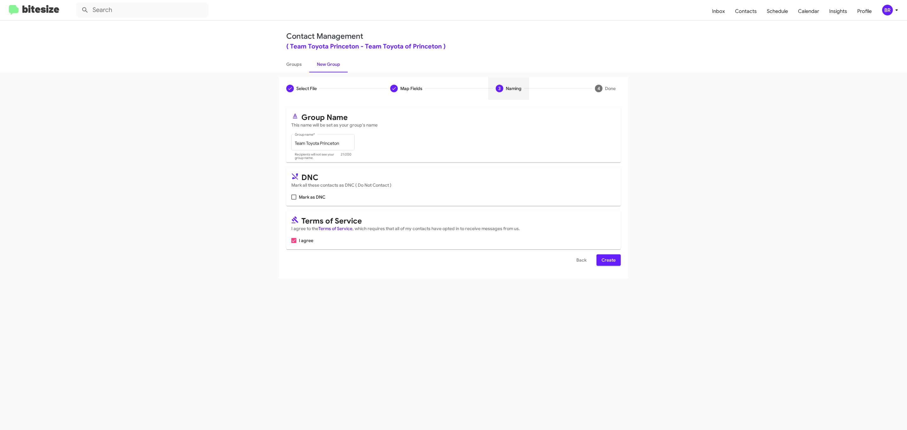
click at [294, 200] on input "Mark as DNC" at bounding box center [294, 200] width 0 height 0
checkbox input "true"
click at [608, 261] on span "Create" at bounding box center [609, 260] width 14 height 11
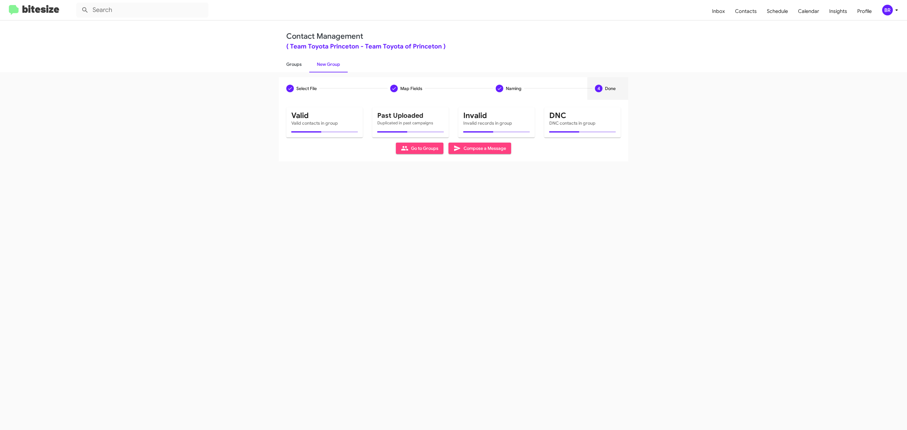
click at [293, 64] on link "Groups" at bounding box center [294, 64] width 31 height 16
type input "in:groups"
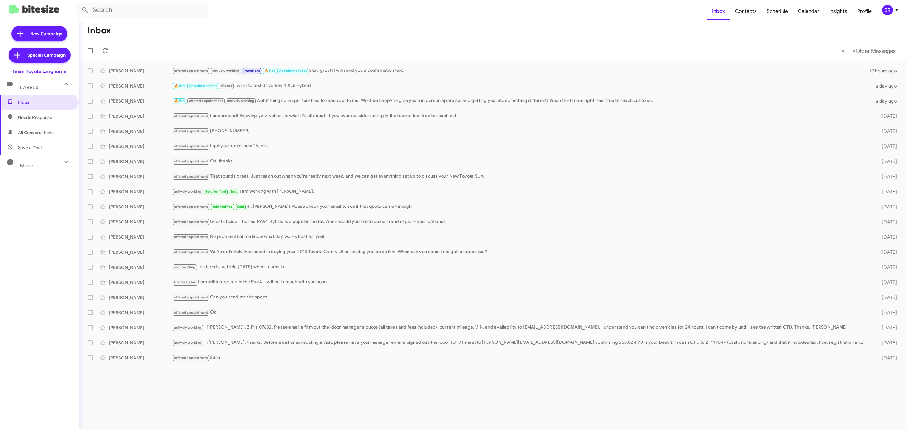
type input "in:groups"
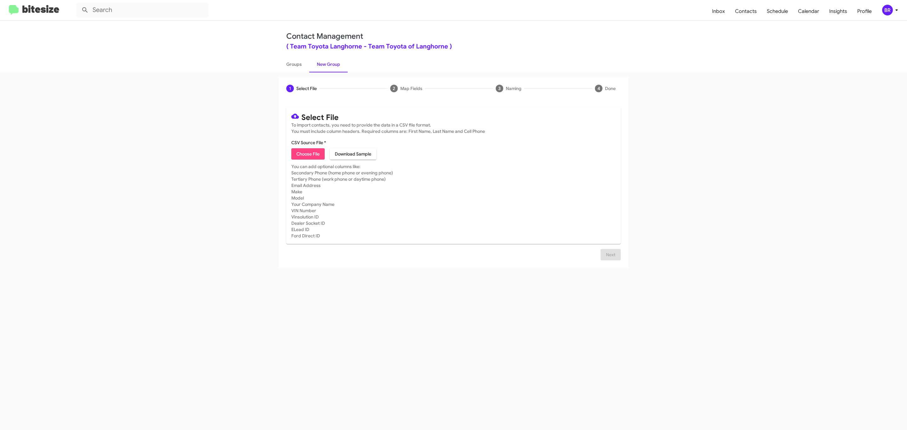
click at [307, 154] on span "Choose File" at bounding box center [307, 153] width 23 height 11
type input "Team Toyota Langhorne"
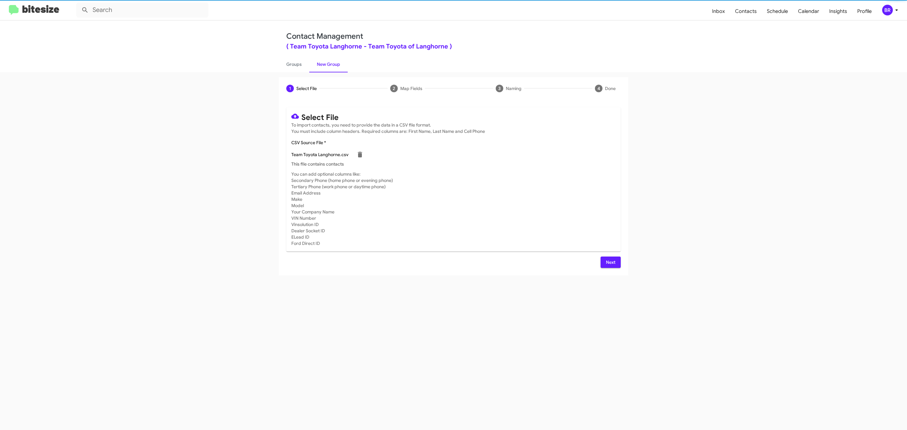
click at [610, 262] on span "Next" at bounding box center [611, 262] width 10 height 11
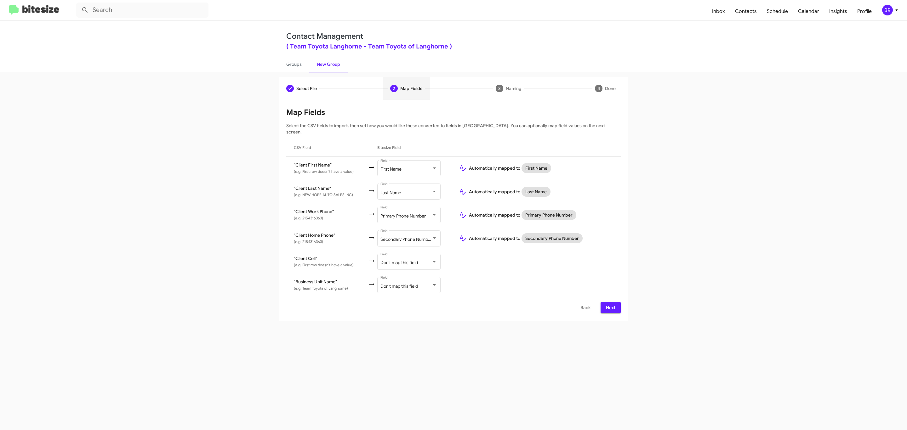
click at [610, 302] on span "Next" at bounding box center [611, 307] width 10 height 11
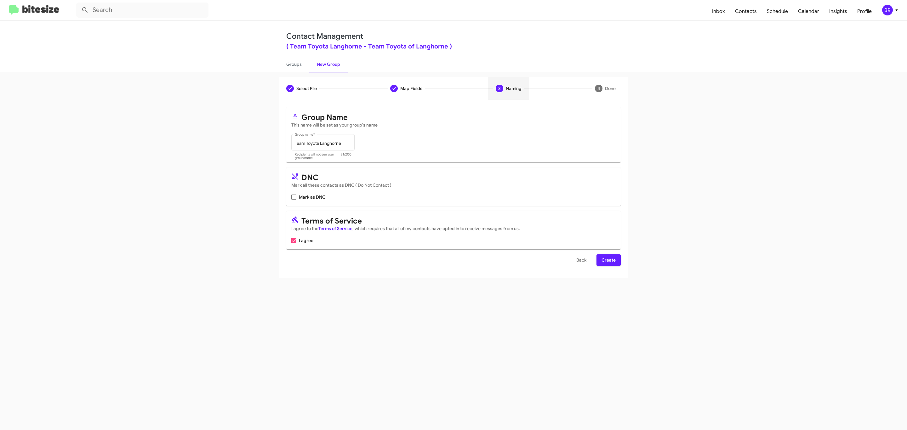
click at [294, 200] on input "Mark as DNC" at bounding box center [294, 200] width 0 height 0
checkbox input "true"
click at [608, 261] on span "Create" at bounding box center [609, 260] width 14 height 11
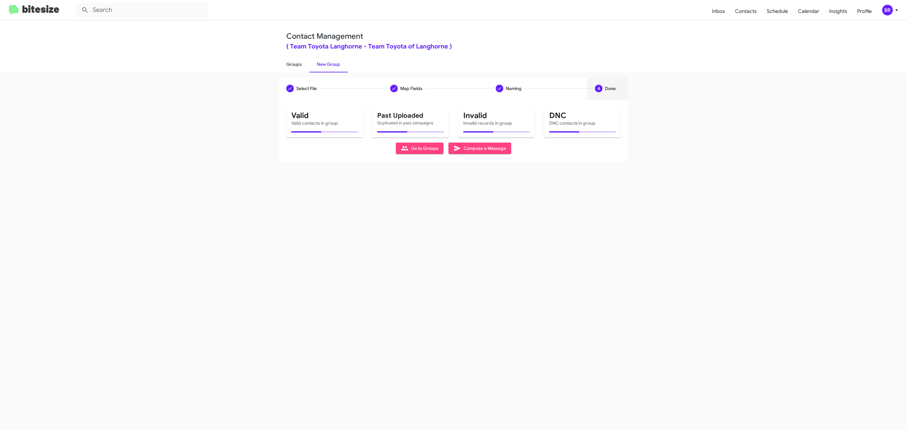
click at [293, 64] on link "Groups" at bounding box center [294, 64] width 31 height 16
type input "in:groups"
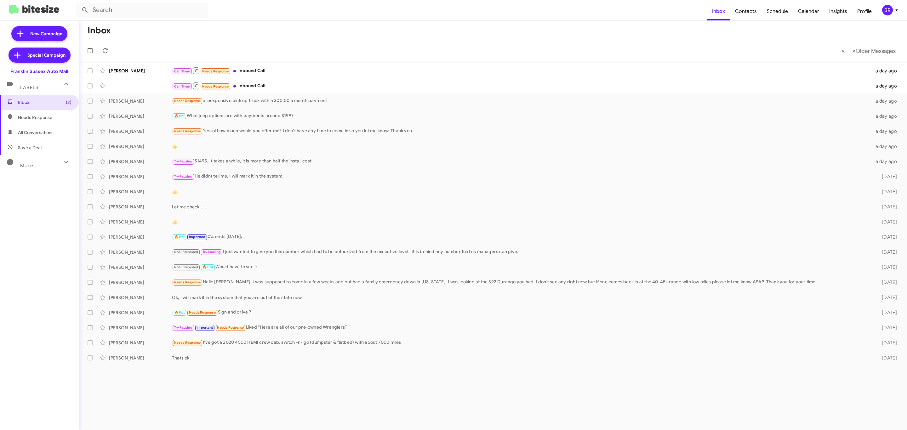
type input "in:groups"
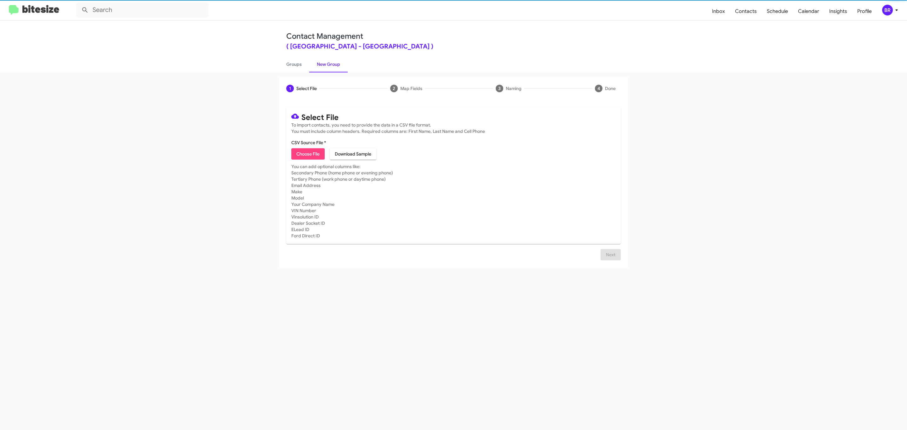
click at [307, 154] on span "Choose File" at bounding box center [307, 153] width 23 height 11
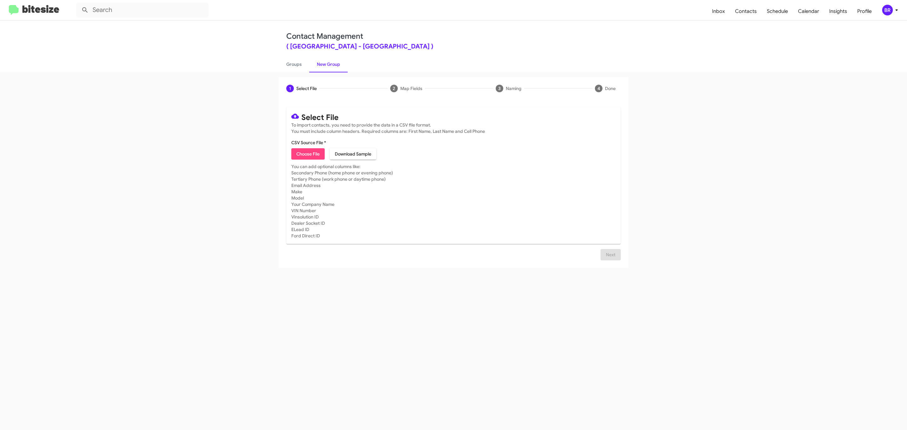
type input "Franklin Sussex Auto Mall"
click at [610, 260] on span "Next" at bounding box center [611, 254] width 10 height 11
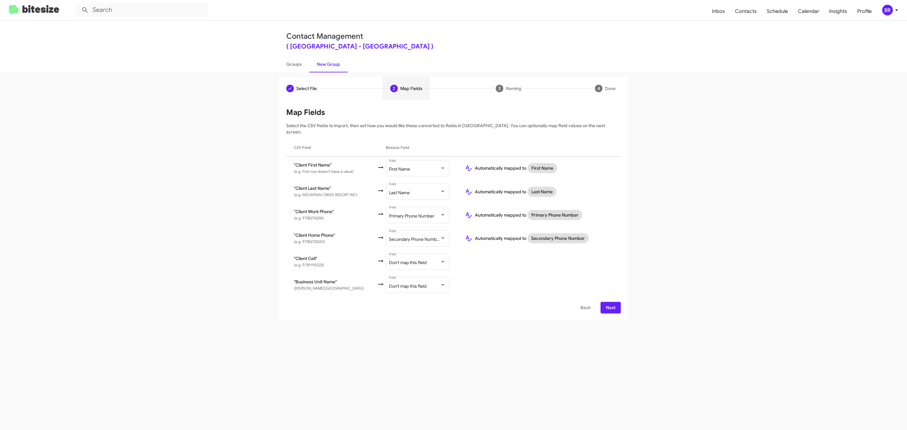
click at [610, 302] on span "Next" at bounding box center [611, 307] width 10 height 11
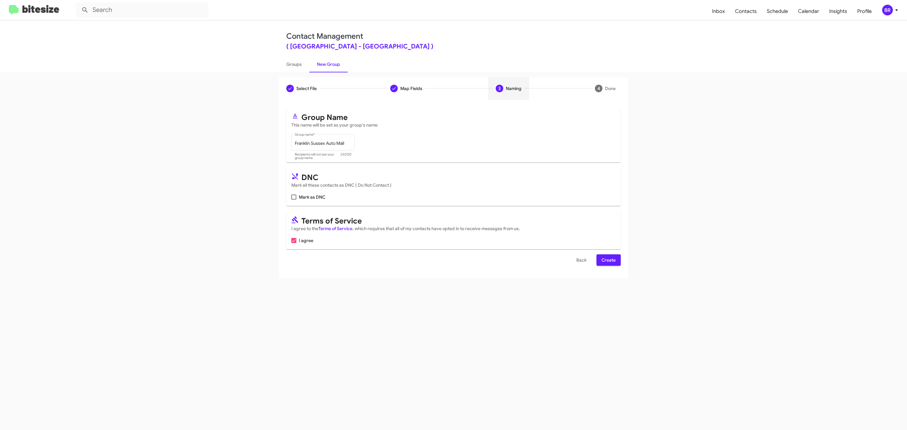
click at [294, 200] on input "Mark as DNC" at bounding box center [294, 200] width 0 height 0
checkbox input "true"
click at [608, 261] on span "Create" at bounding box center [609, 260] width 14 height 11
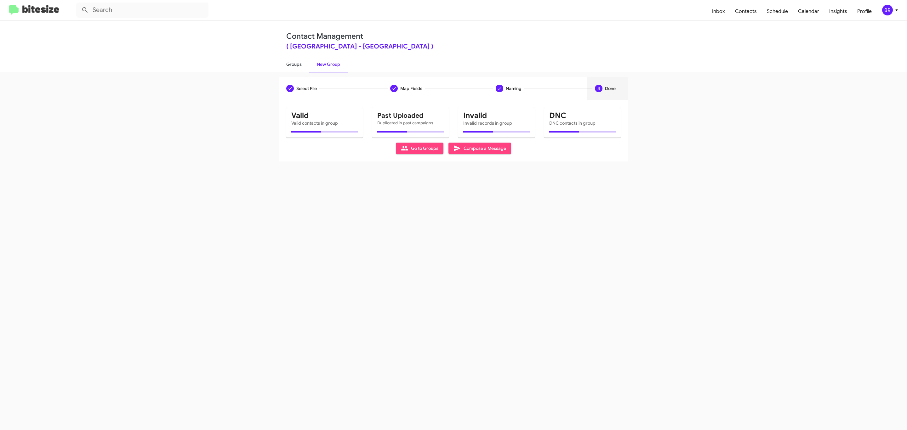
click at [293, 64] on link "Groups" at bounding box center [294, 64] width 31 height 16
type input "in:groups"
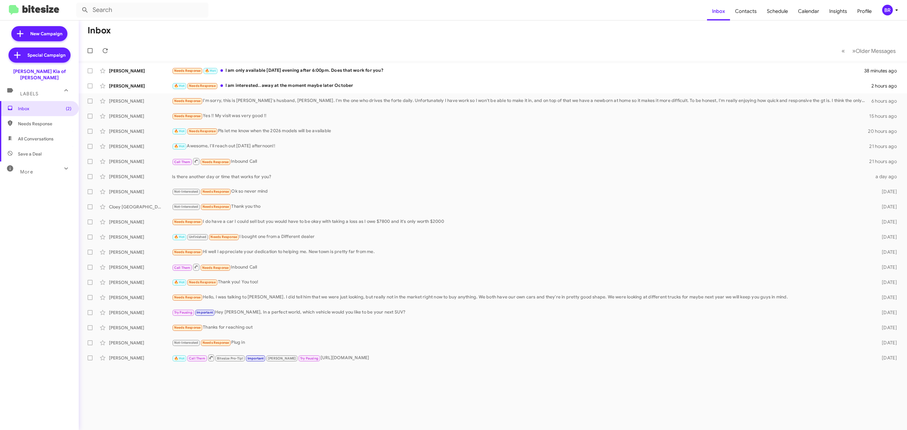
type input "in:groups"
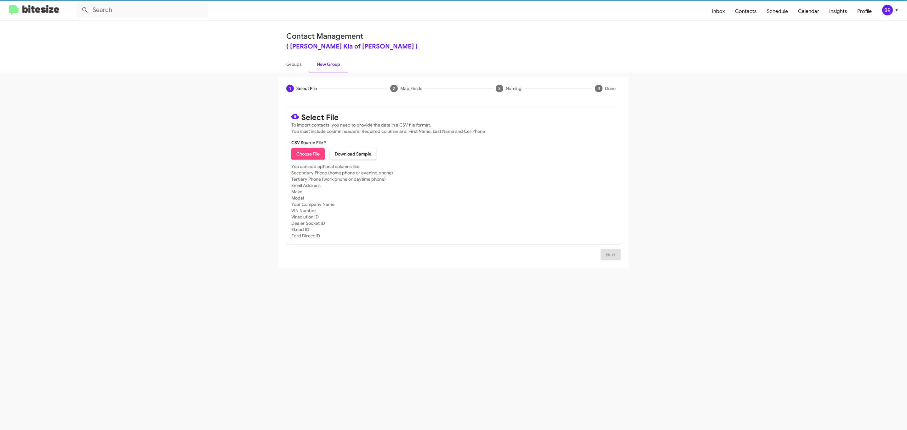
click at [307, 154] on span "Choose File" at bounding box center [307, 153] width 23 height 11
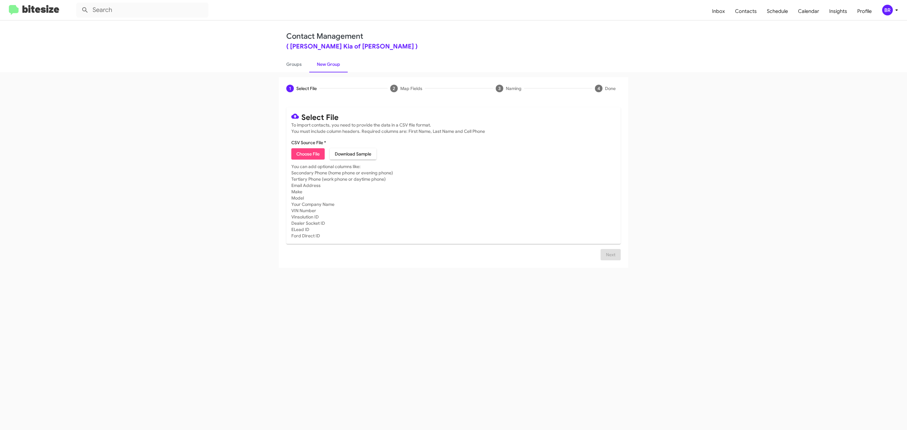
type input "Nielsen Kia of Newton"
click at [610, 260] on span "Next" at bounding box center [611, 254] width 10 height 11
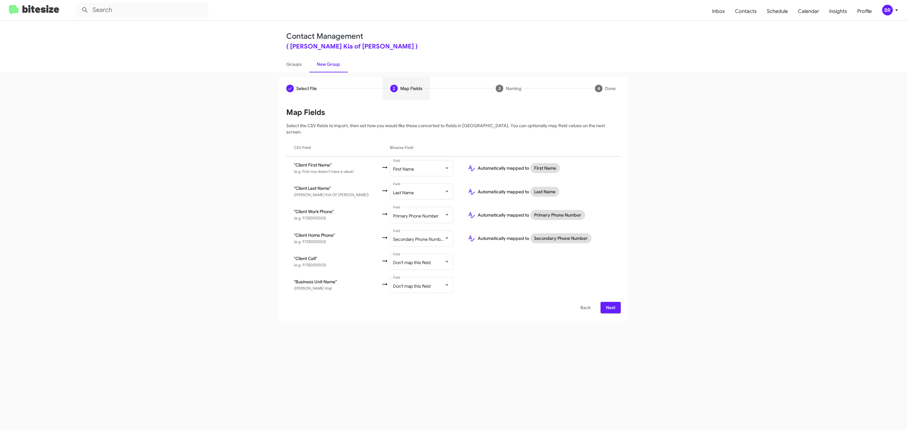
click at [610, 302] on span "Next" at bounding box center [611, 307] width 10 height 11
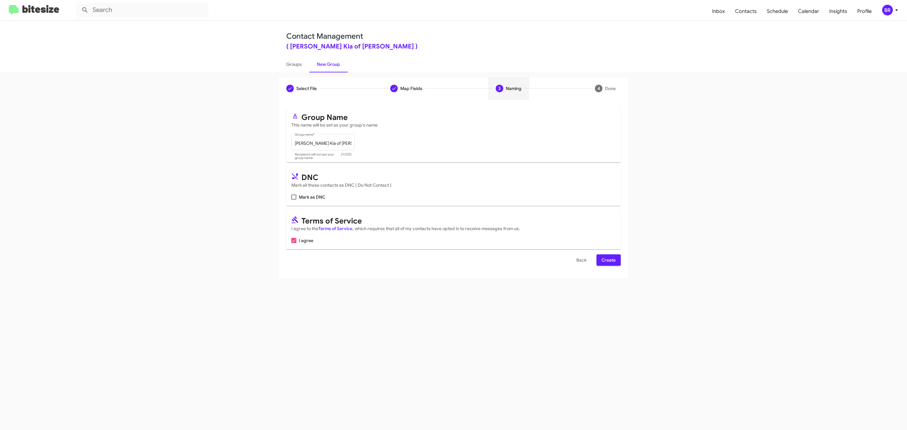
click at [294, 200] on input "Mark as DNC" at bounding box center [294, 200] width 0 height 0
checkbox input "true"
click at [608, 261] on span "Create" at bounding box center [609, 260] width 14 height 11
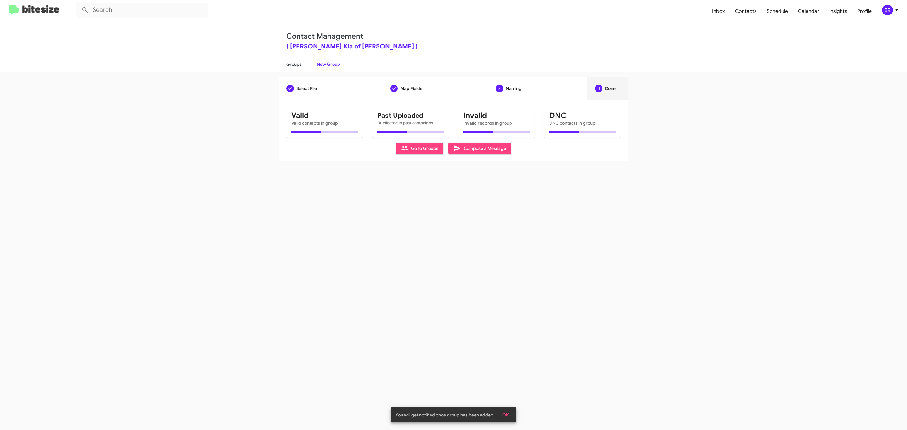
click at [293, 64] on link "Groups" at bounding box center [294, 64] width 31 height 16
type input "in:groups"
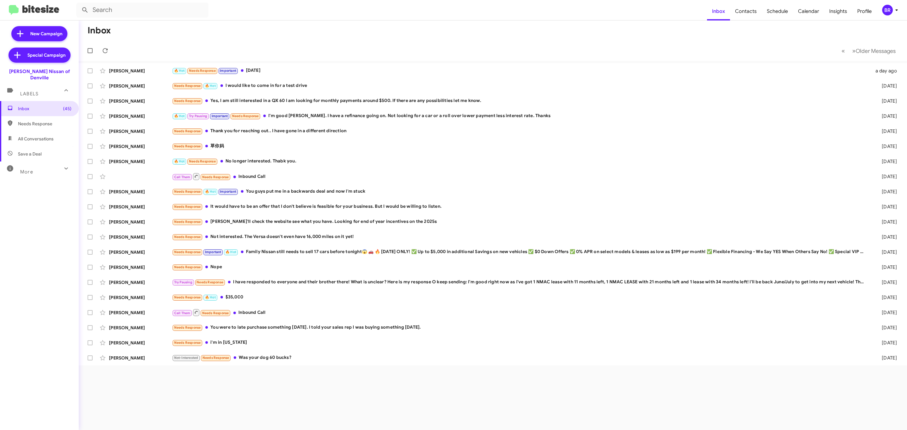
type input "in:groups"
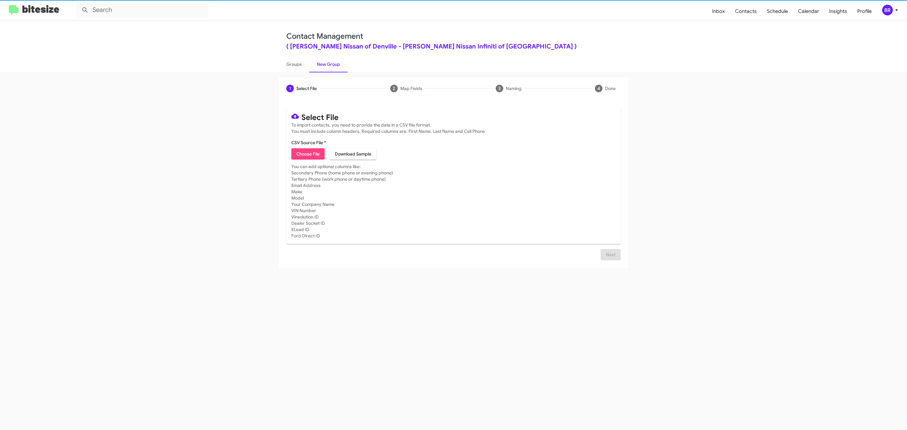
click at [307, 154] on span "Choose File" at bounding box center [307, 153] width 23 height 11
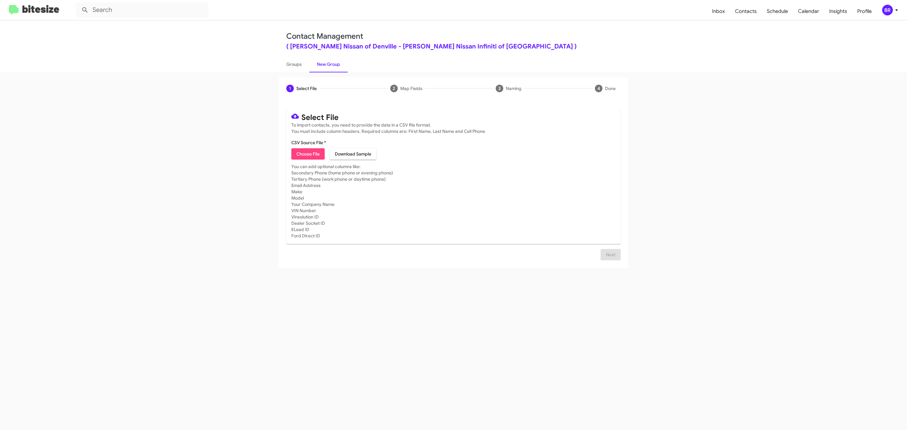
type input "Nielsen Nissan of Denville"
click at [610, 262] on span "Next" at bounding box center [611, 262] width 10 height 11
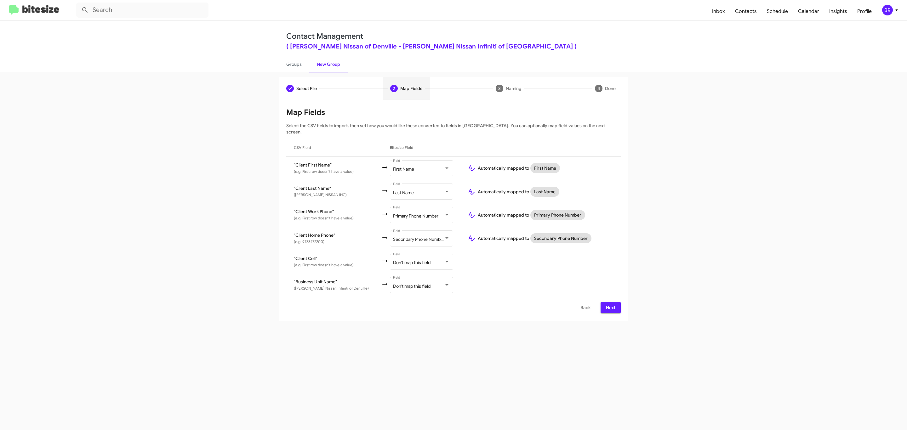
click at [610, 302] on span "Next" at bounding box center [611, 307] width 10 height 11
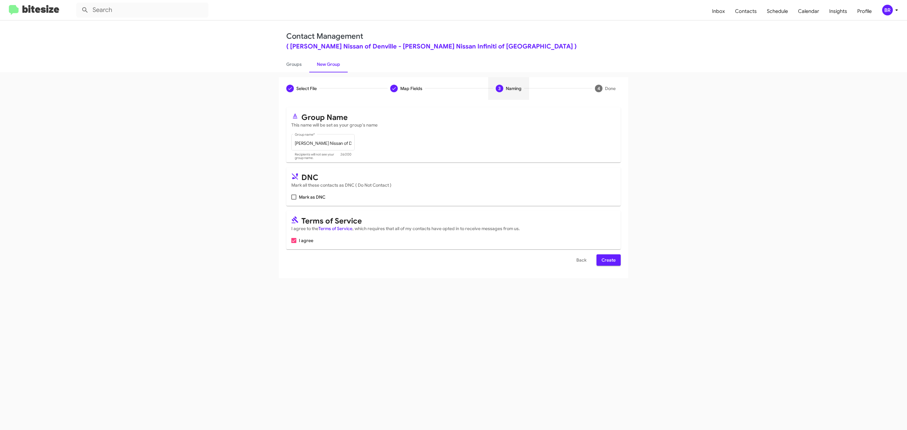
click at [294, 200] on input "Mark as DNC" at bounding box center [294, 200] width 0 height 0
checkbox input "true"
click at [608, 261] on span "Create" at bounding box center [609, 260] width 14 height 11
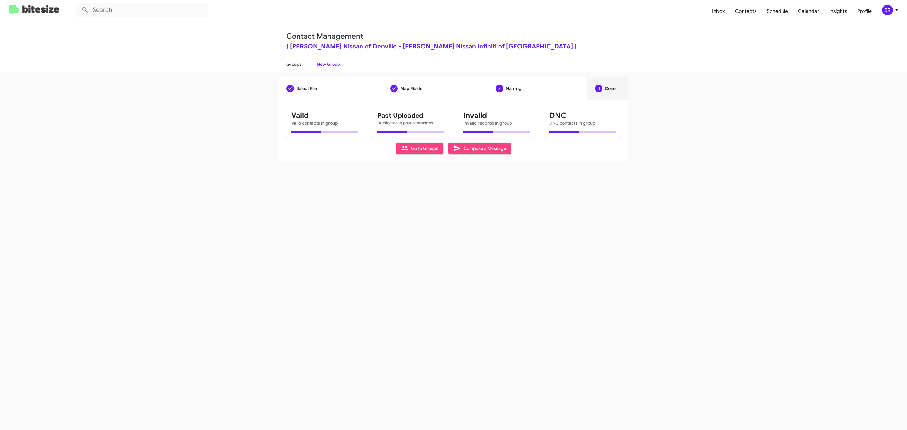
click at [293, 64] on link "Groups" at bounding box center [294, 64] width 31 height 16
type input "in:groups"
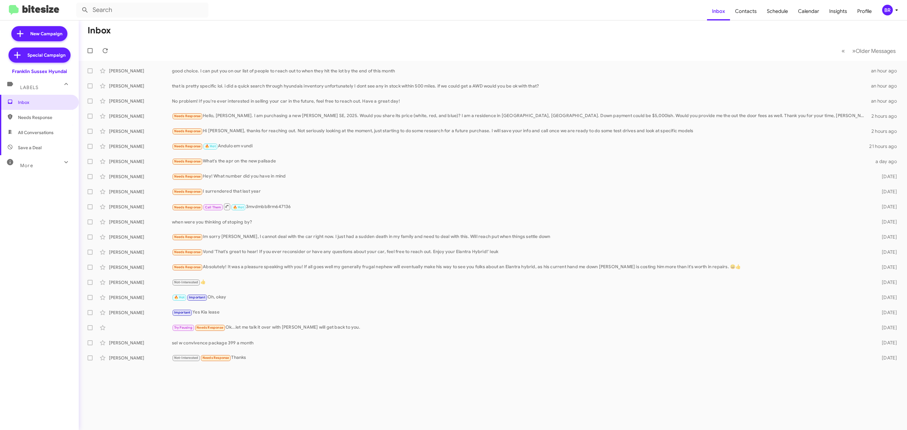
type input "in:groups"
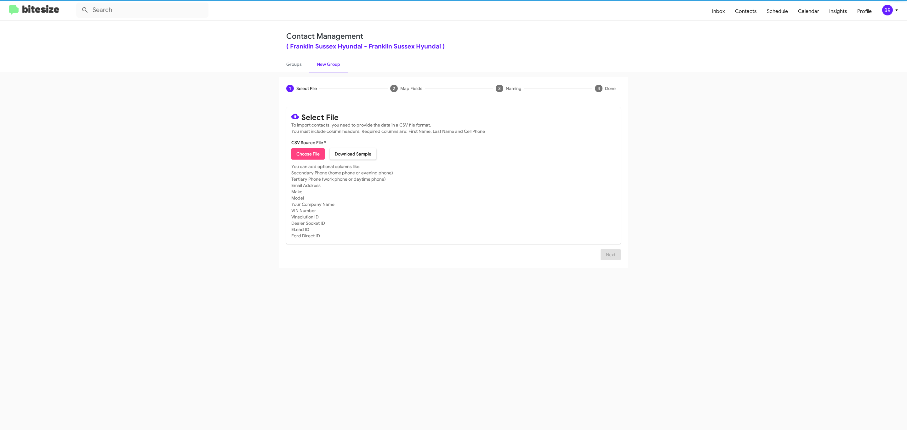
click at [307, 154] on span "Choose File" at bounding box center [307, 153] width 23 height 11
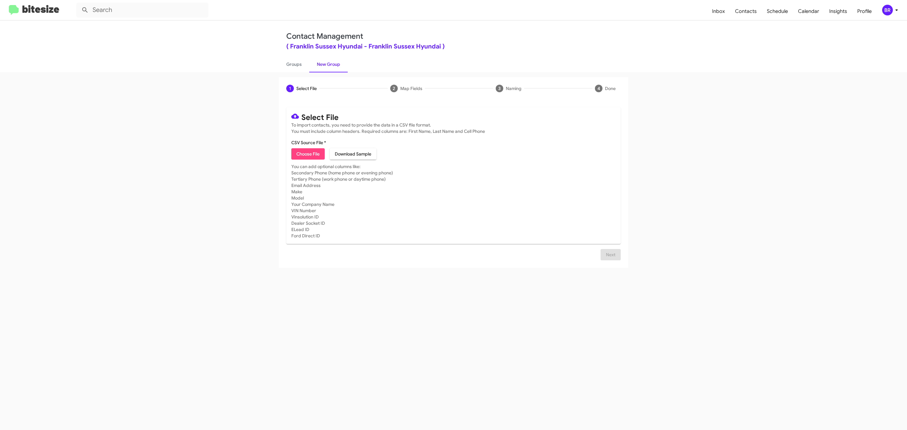
type input "Franklin Sussex Hyundai"
click at [610, 260] on span "Next" at bounding box center [611, 254] width 10 height 11
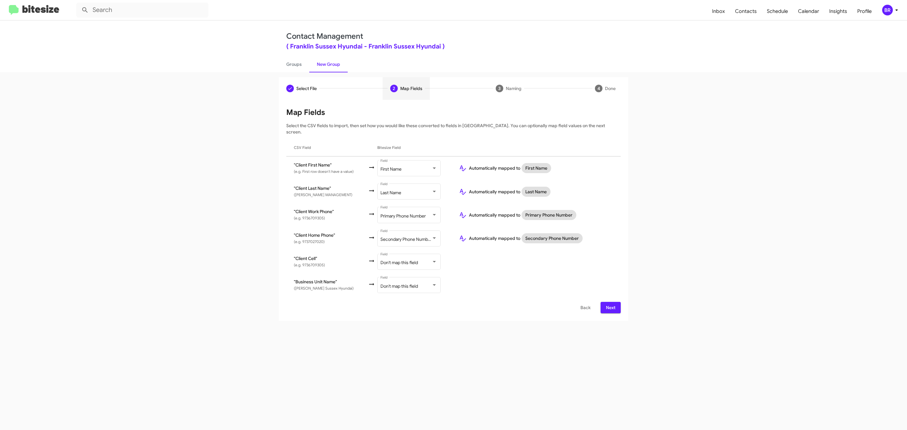
click at [610, 302] on span "Next" at bounding box center [611, 307] width 10 height 11
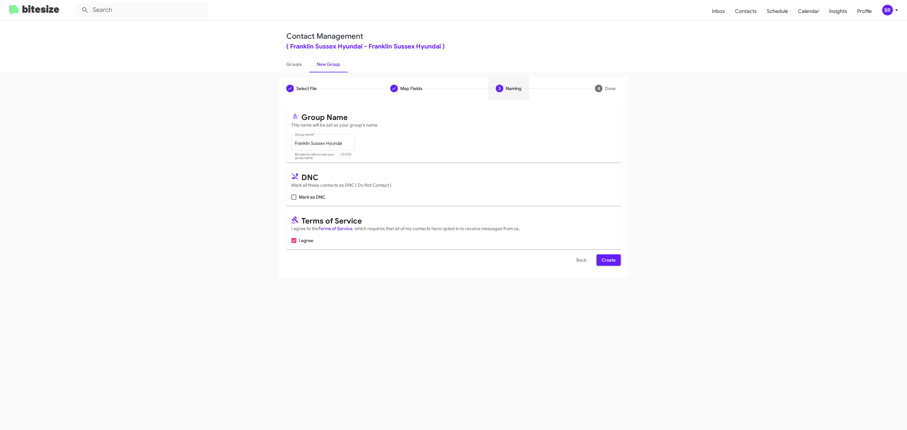
click at [294, 200] on input "Mark as DNC" at bounding box center [294, 200] width 0 height 0
checkbox input "true"
click at [608, 261] on span "Create" at bounding box center [609, 260] width 14 height 11
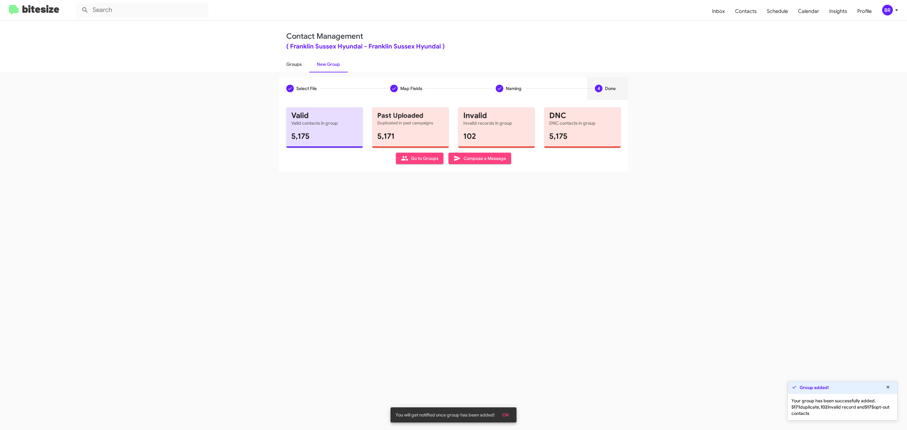
click at [293, 64] on link "Groups" at bounding box center [294, 64] width 31 height 16
type input "in:groups"
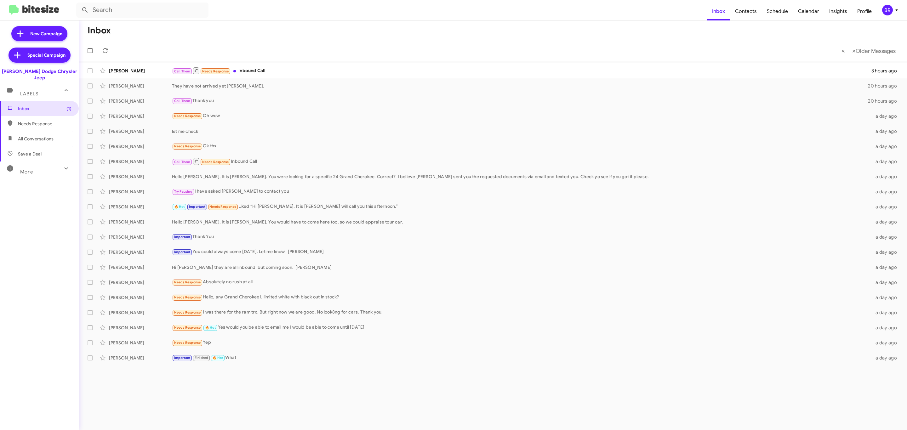
type input "in:groups"
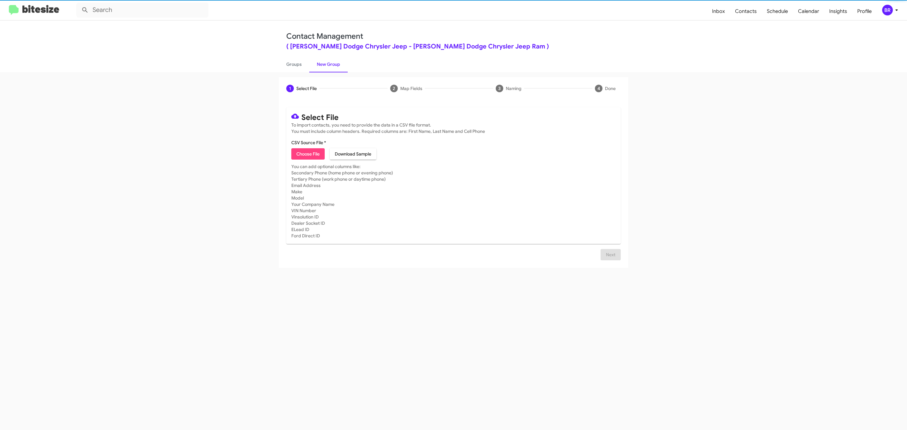
click at [307, 154] on span "Choose File" at bounding box center [307, 153] width 23 height 11
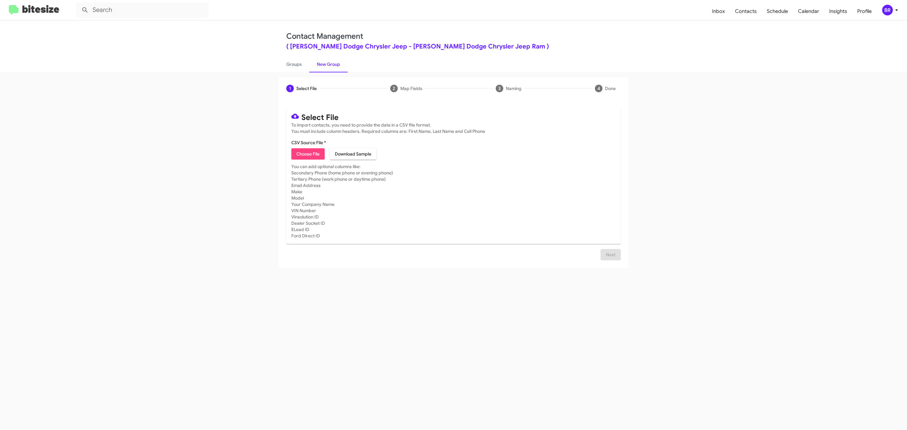
type input "[PERSON_NAME] Dodge Chrysler Jeep"
click at [610, 260] on span "Next" at bounding box center [611, 254] width 10 height 11
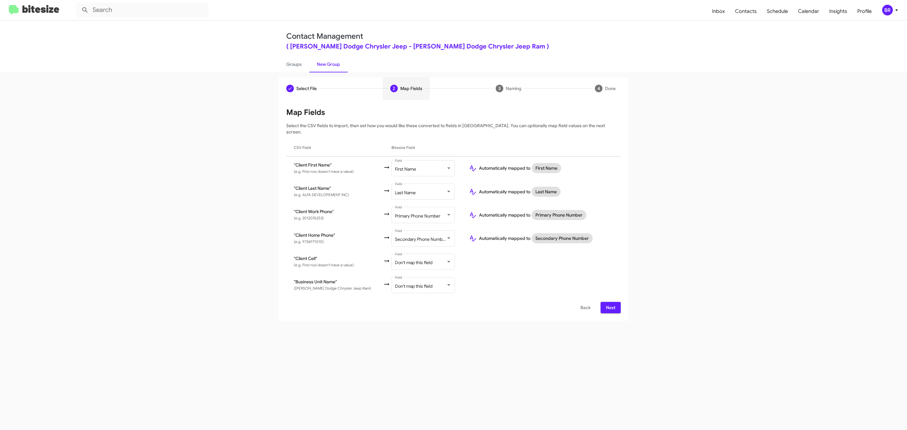
click at [610, 302] on span "Next" at bounding box center [611, 307] width 10 height 11
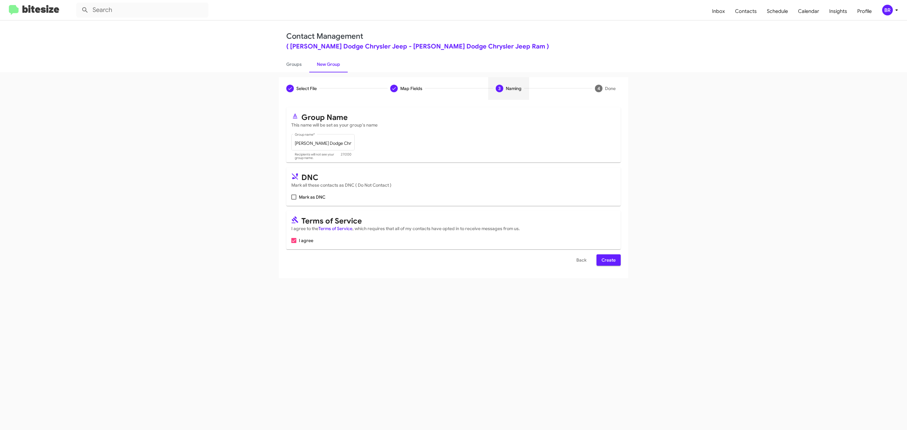
click at [294, 200] on input "Mark as DNC" at bounding box center [294, 200] width 0 height 0
checkbox input "true"
click at [608, 261] on span "Create" at bounding box center [609, 260] width 14 height 11
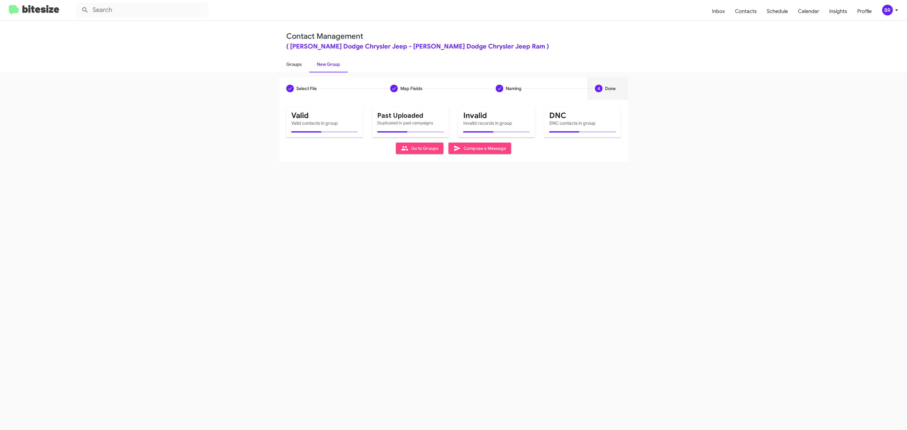
click at [293, 64] on link "Groups" at bounding box center [294, 64] width 31 height 16
type input "in:groups"
